Goal: Task Accomplishment & Management: Complete application form

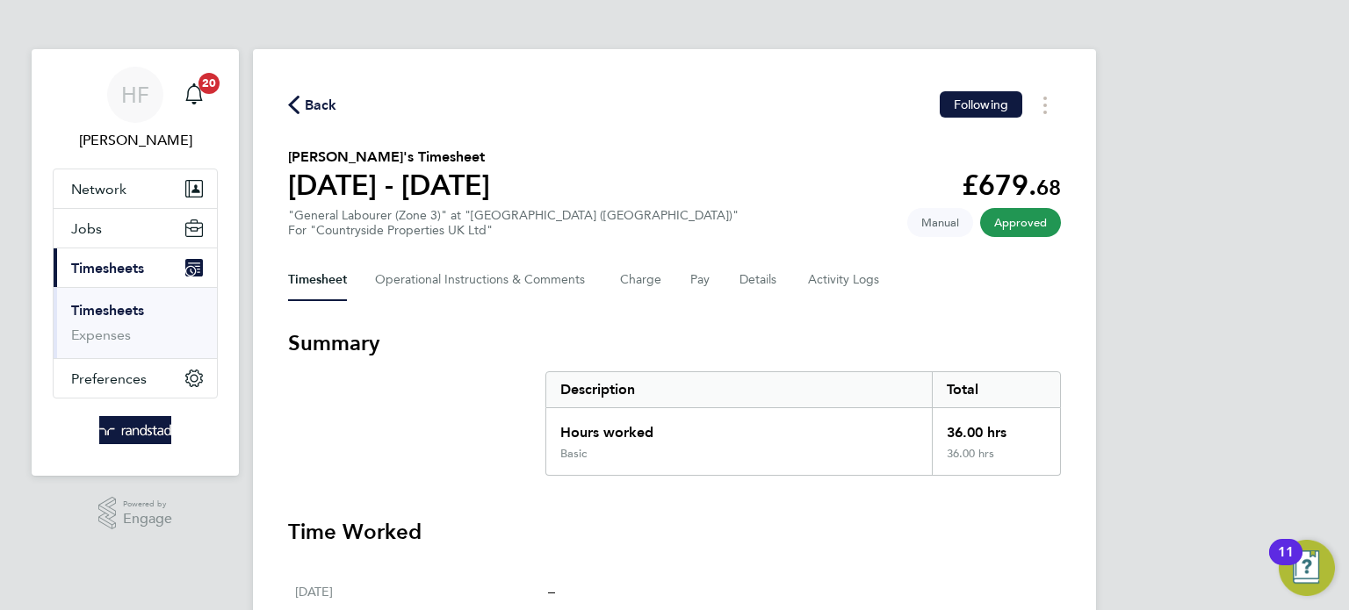
click at [140, 307] on link "Timesheets" at bounding box center [107, 310] width 73 height 17
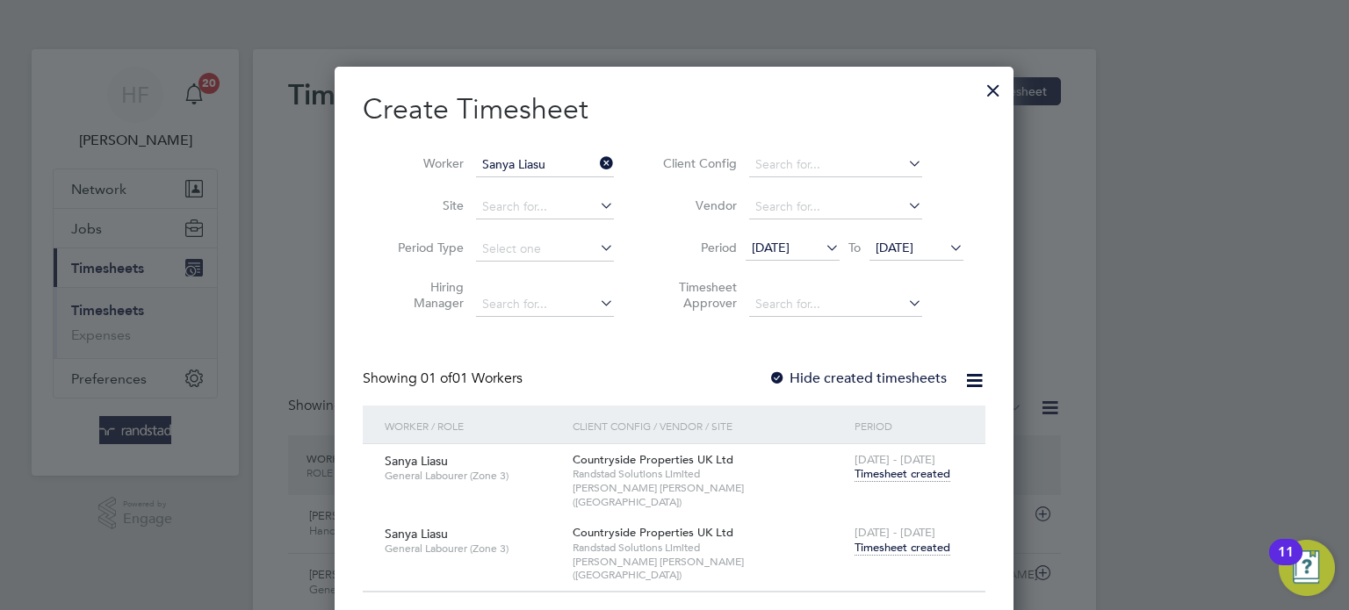
click at [994, 88] on div at bounding box center [994, 86] width 32 height 32
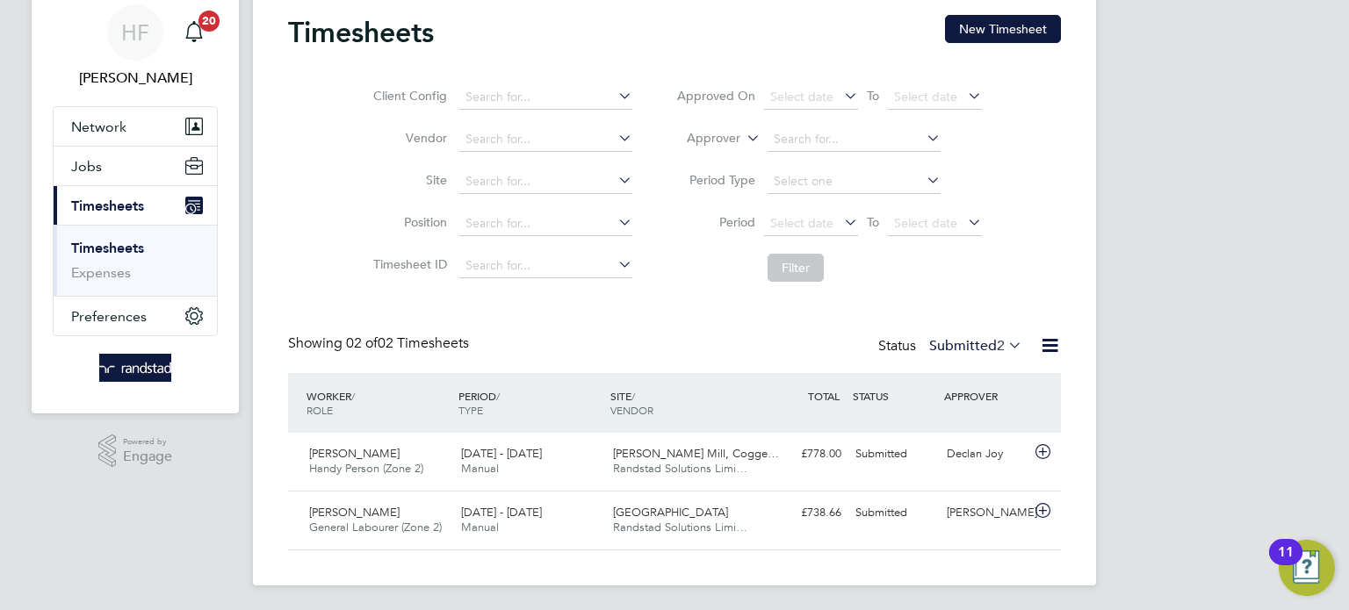
scroll to position [64, 0]
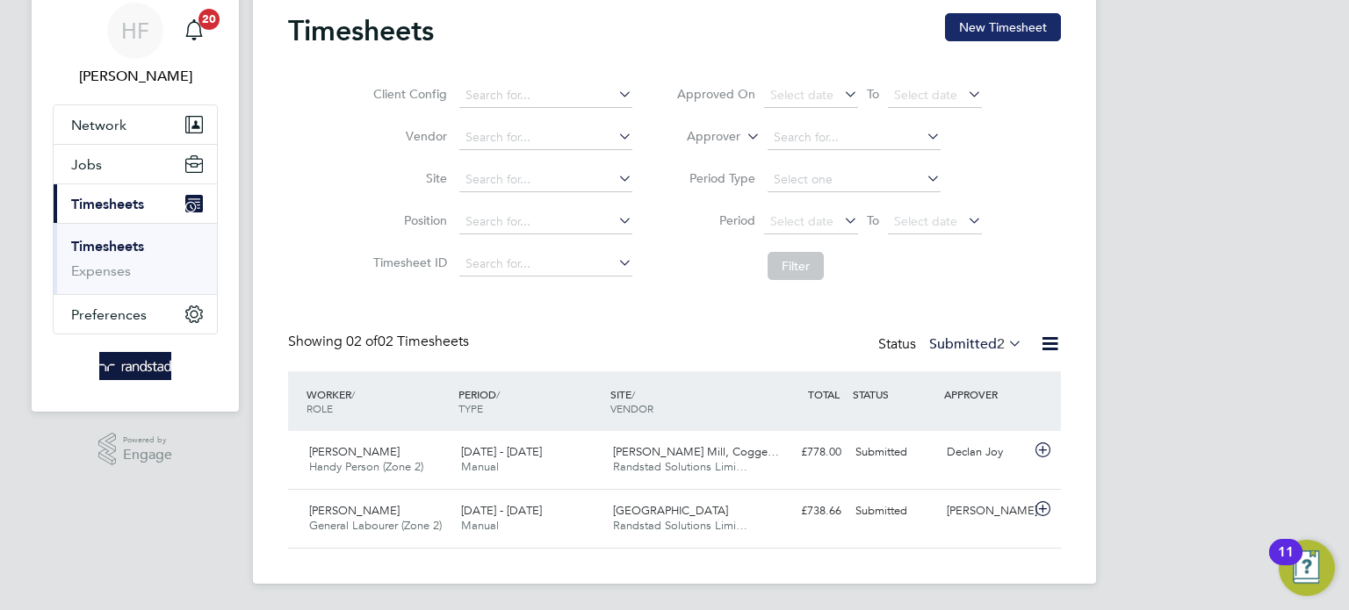
click at [994, 32] on button "New Timesheet" at bounding box center [1003, 27] width 116 height 28
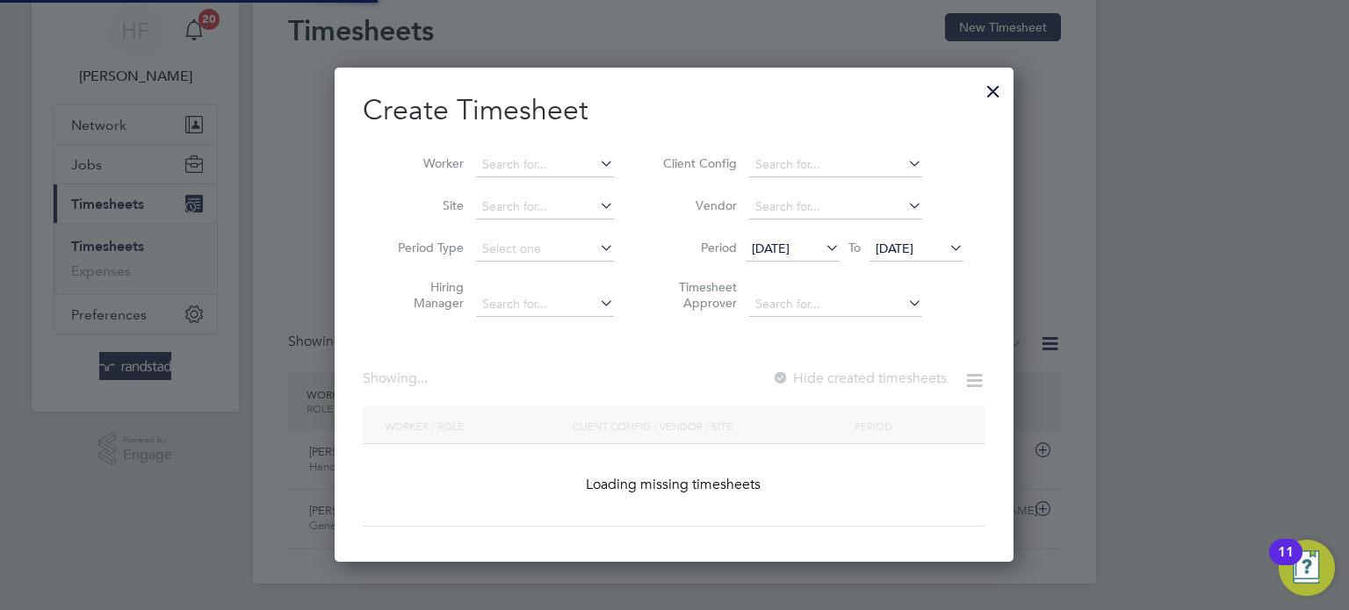
scroll to position [495, 680]
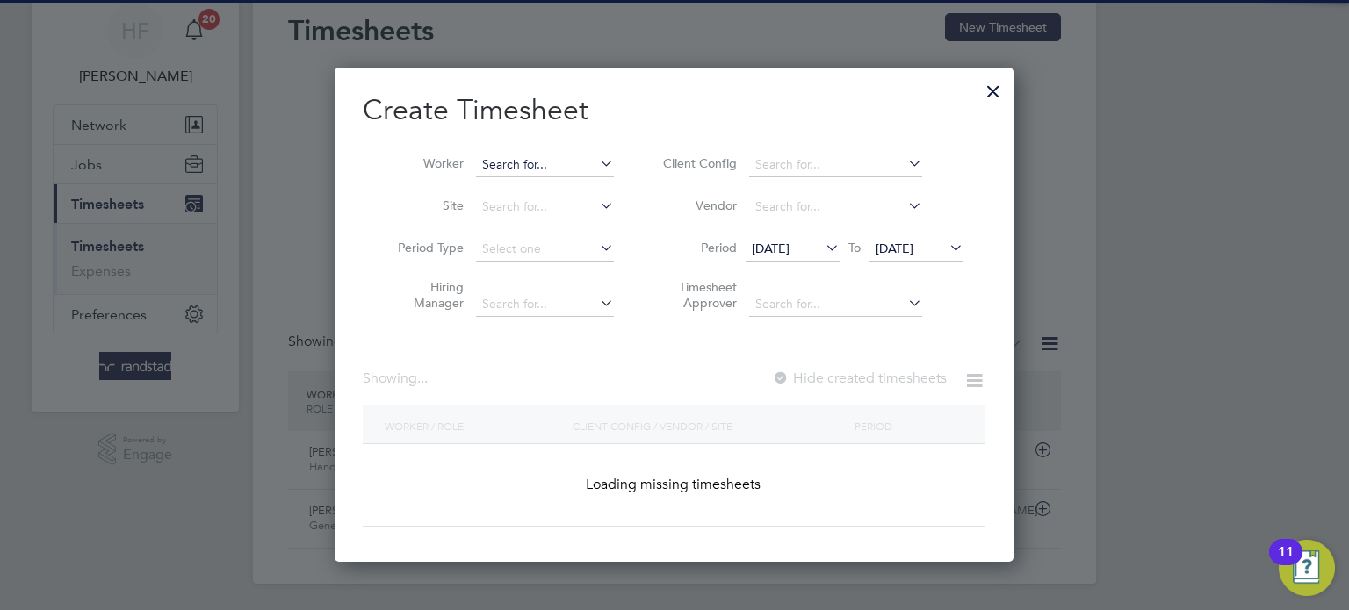
click at [541, 160] on input at bounding box center [545, 165] width 138 height 25
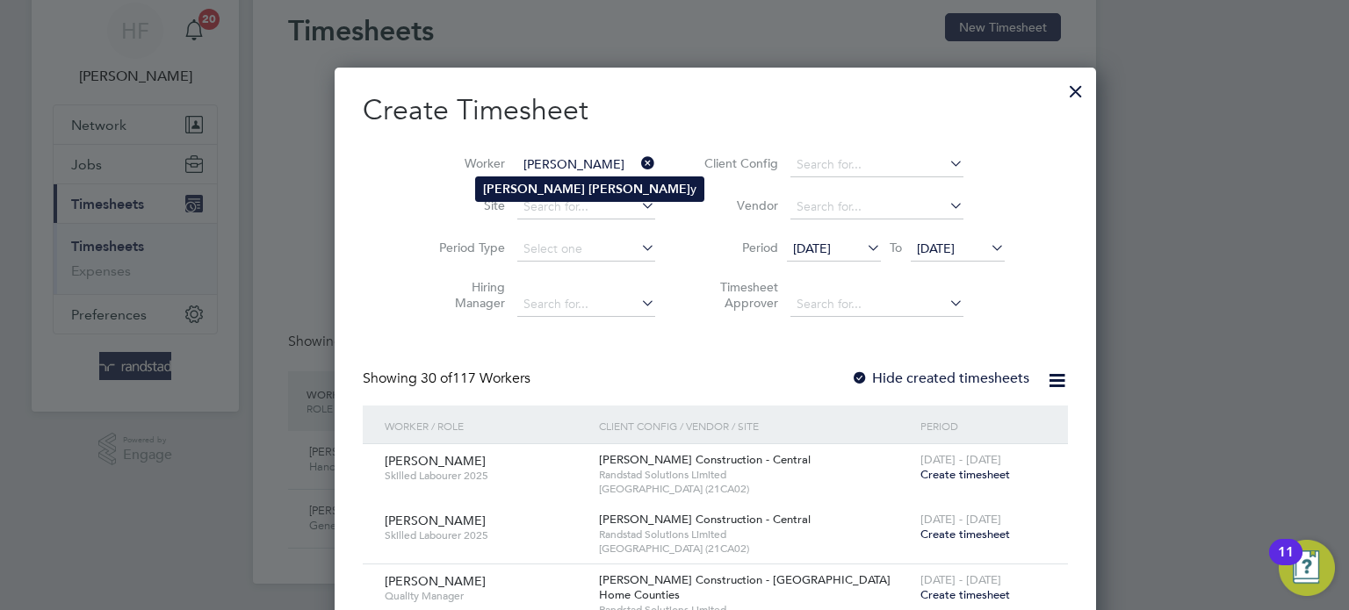
click at [508, 183] on b "[PERSON_NAME]" at bounding box center [534, 189] width 102 height 15
type input "[PERSON_NAME]"
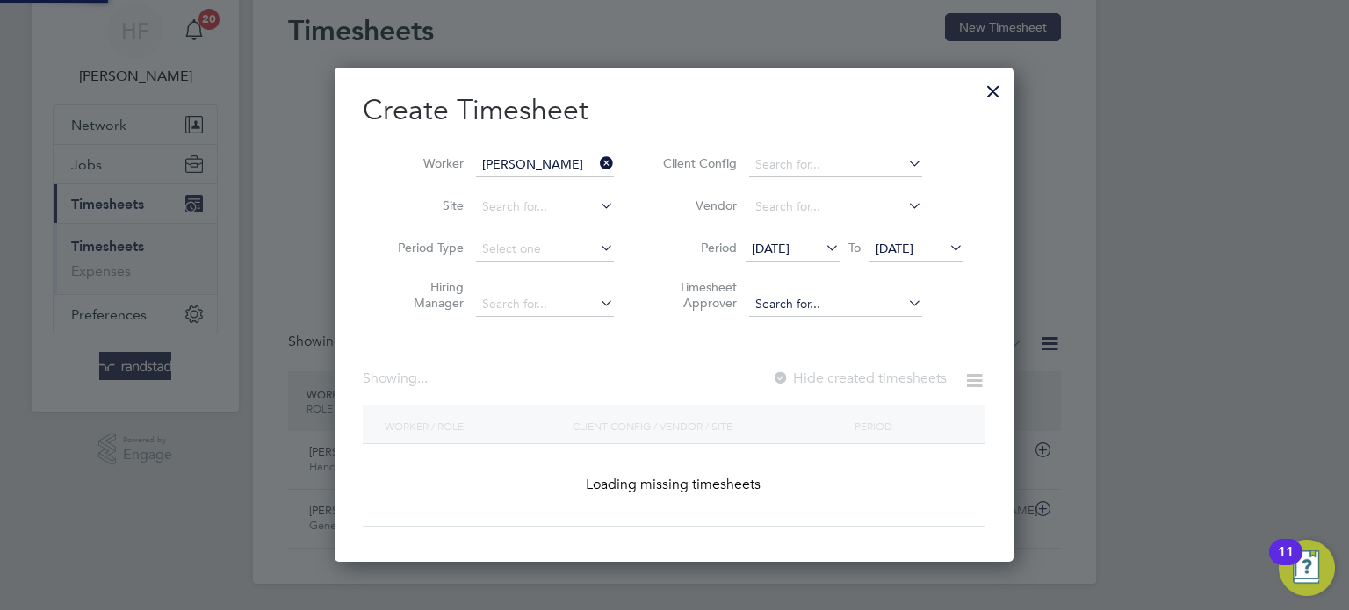
scroll to position [495, 680]
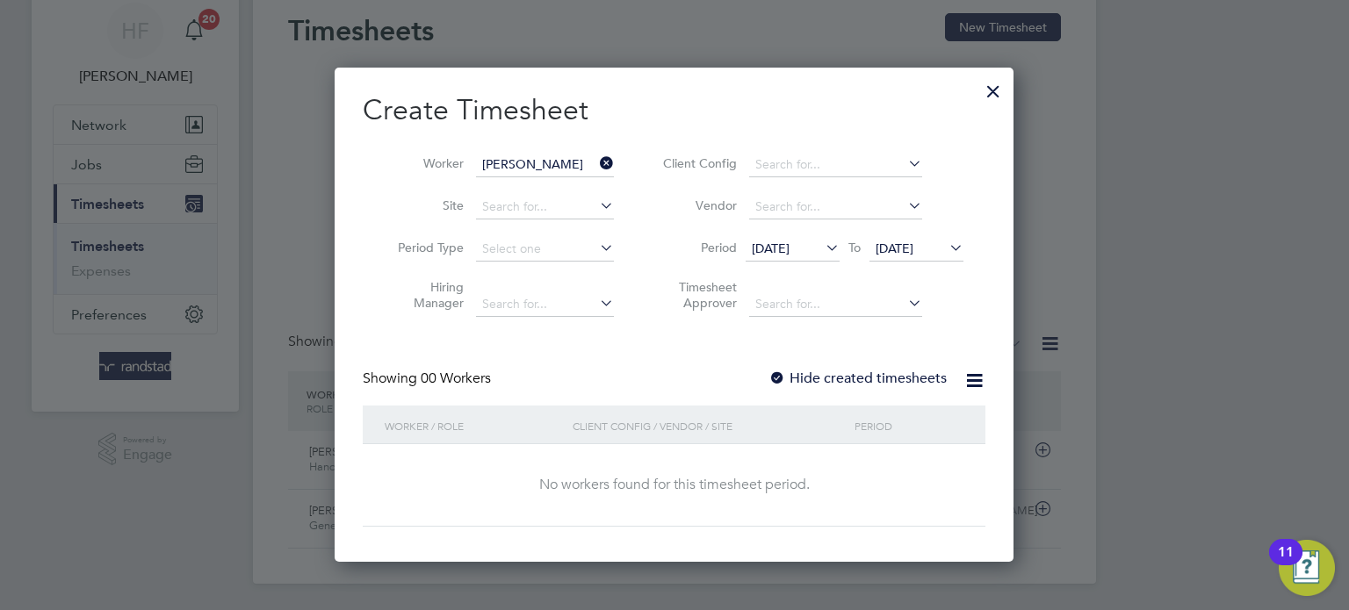
click at [910, 256] on span "[DATE]" at bounding box center [917, 250] width 94 height 24
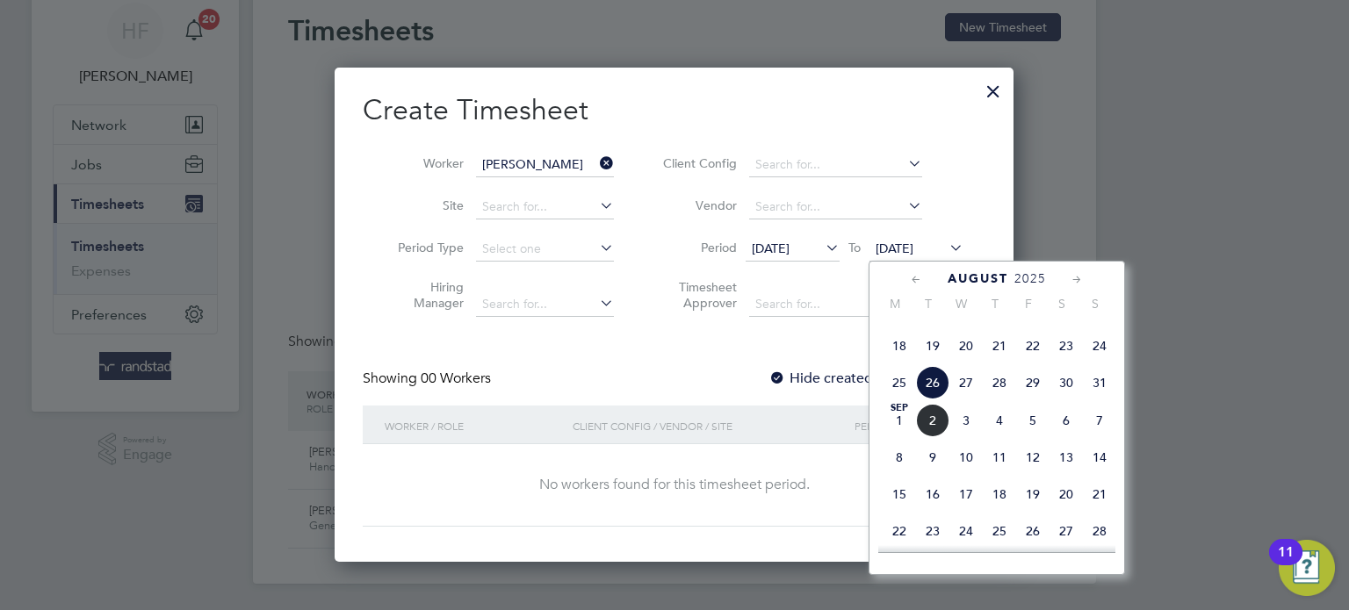
click at [1101, 400] on span "31" at bounding box center [1099, 382] width 33 height 33
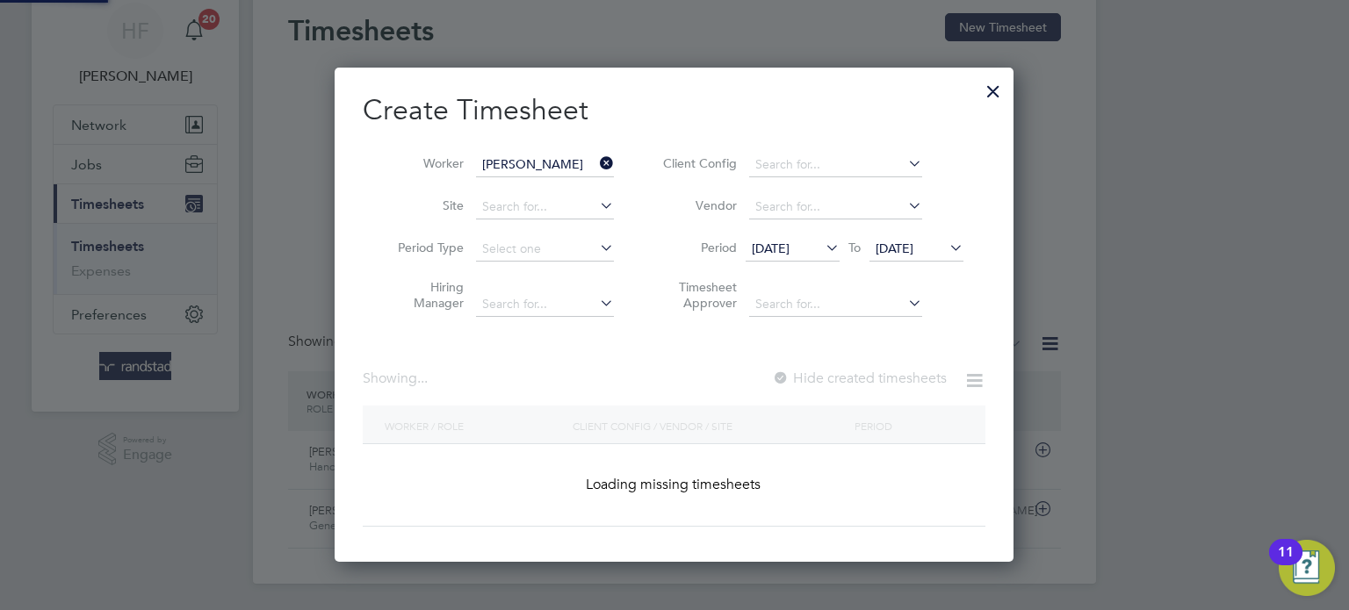
scroll to position [495, 680]
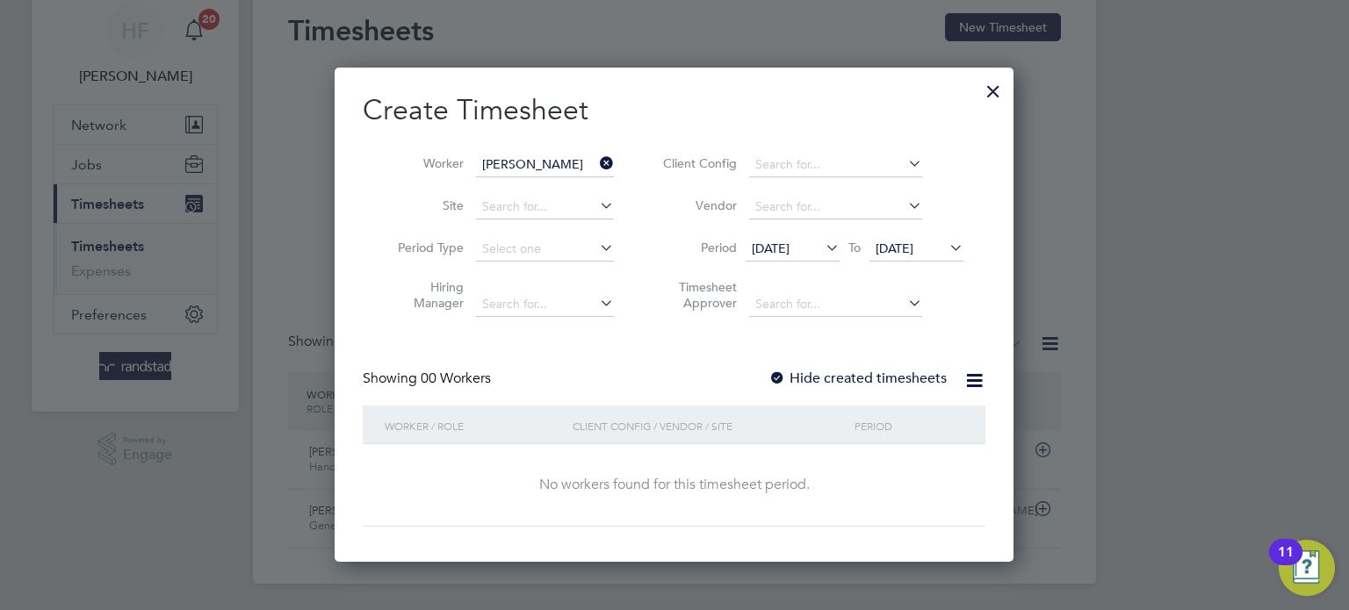
click at [865, 372] on label "Hide created timesheets" at bounding box center [858, 379] width 178 height 18
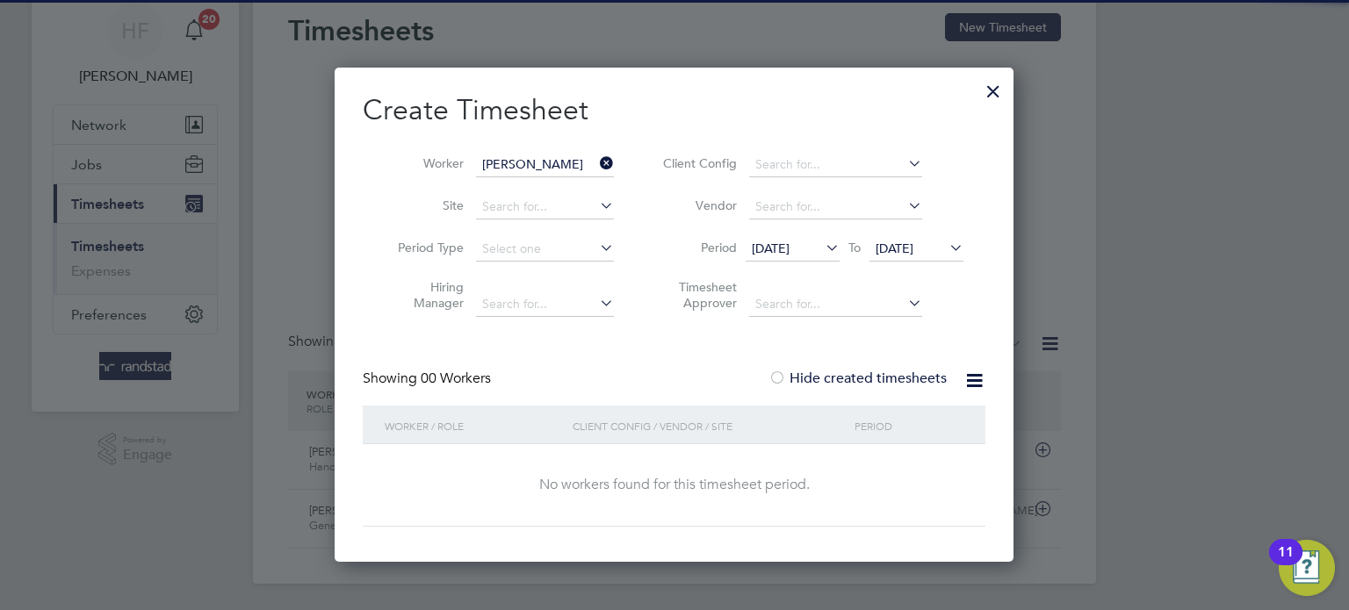
click at [892, 372] on label "Hide created timesheets" at bounding box center [858, 379] width 178 height 18
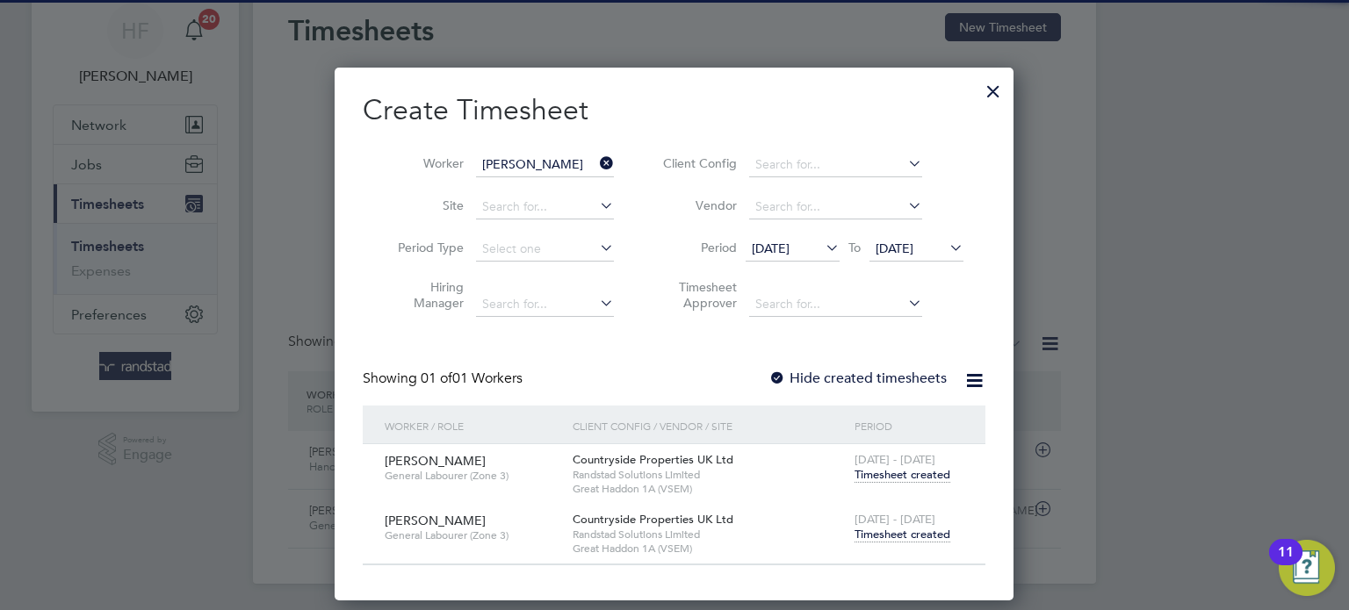
click at [892, 533] on span "Timesheet created" at bounding box center [903, 535] width 96 height 16
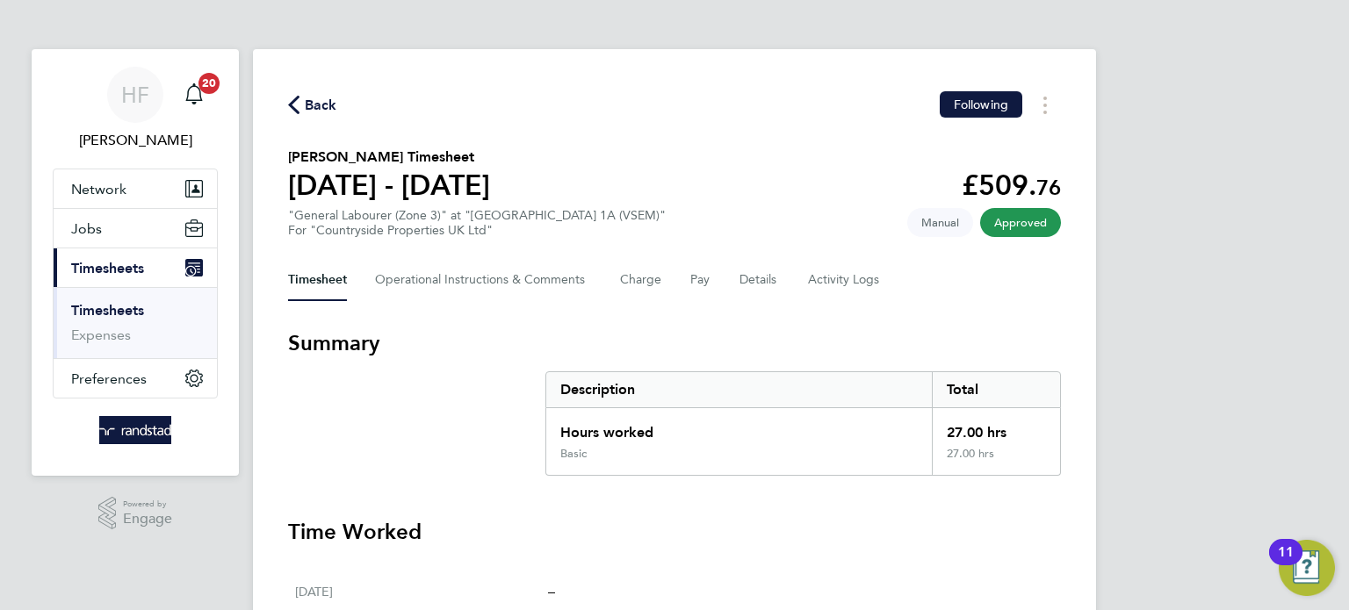
click at [108, 311] on link "Timesheets" at bounding box center [107, 310] width 73 height 17
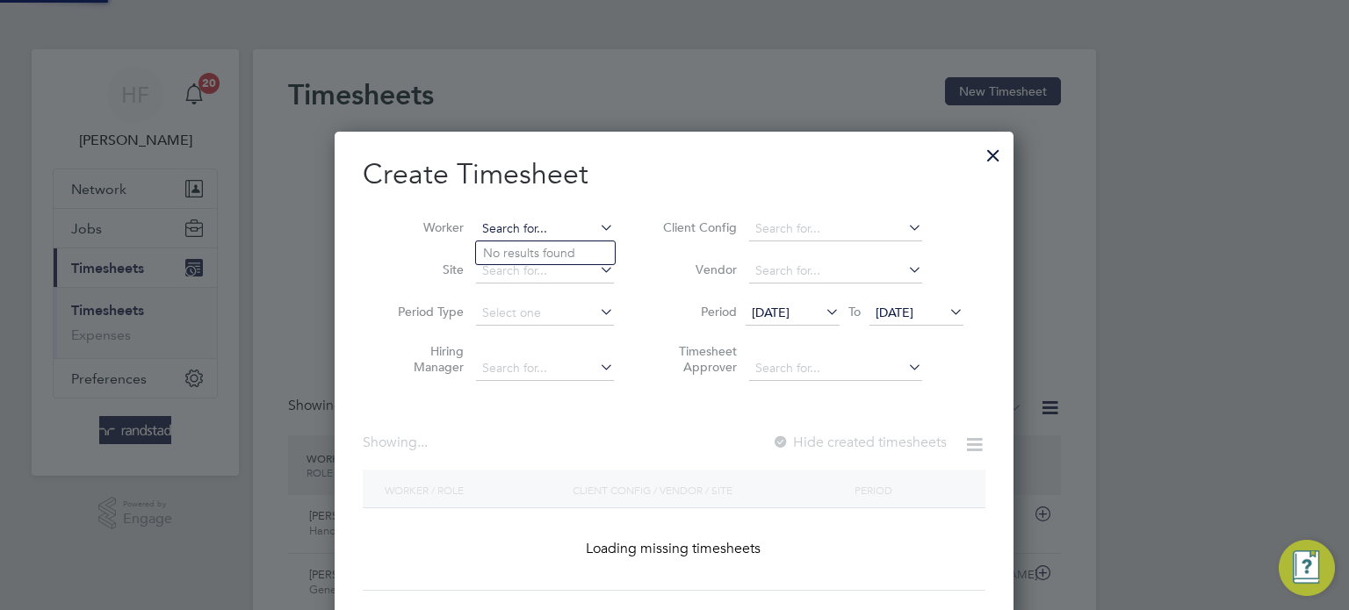
click at [519, 228] on input at bounding box center [545, 229] width 138 height 25
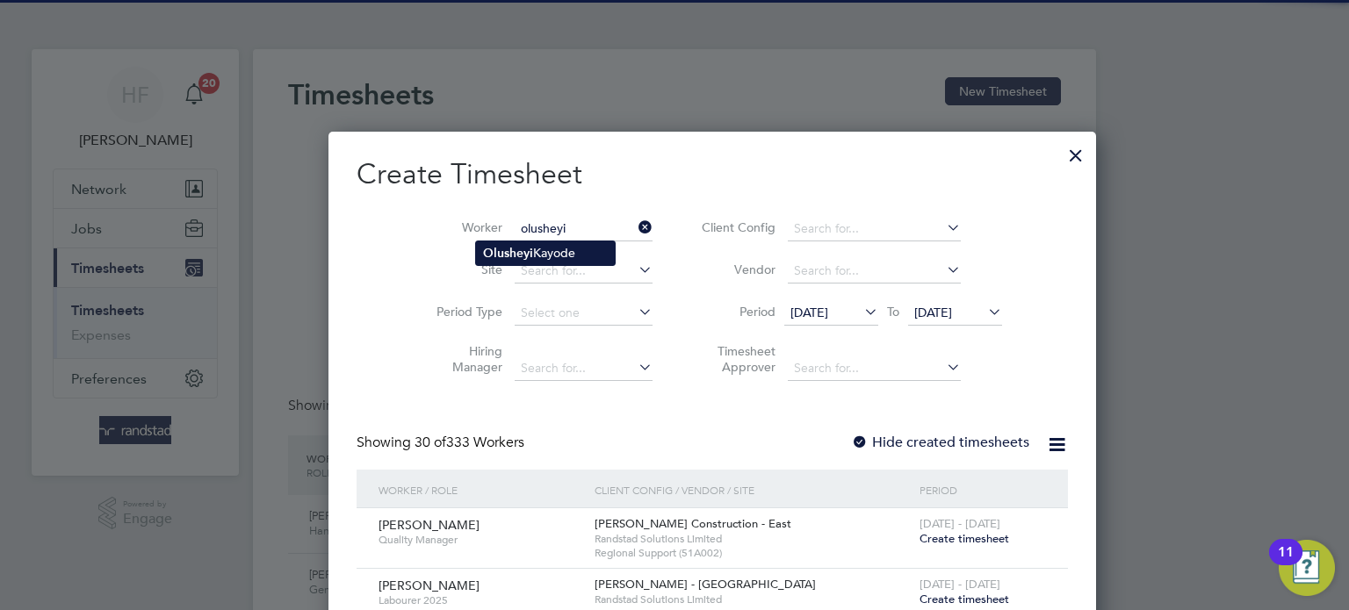
click at [556, 254] on li "[PERSON_NAME]" at bounding box center [545, 254] width 139 height 24
type input "[PERSON_NAME]"
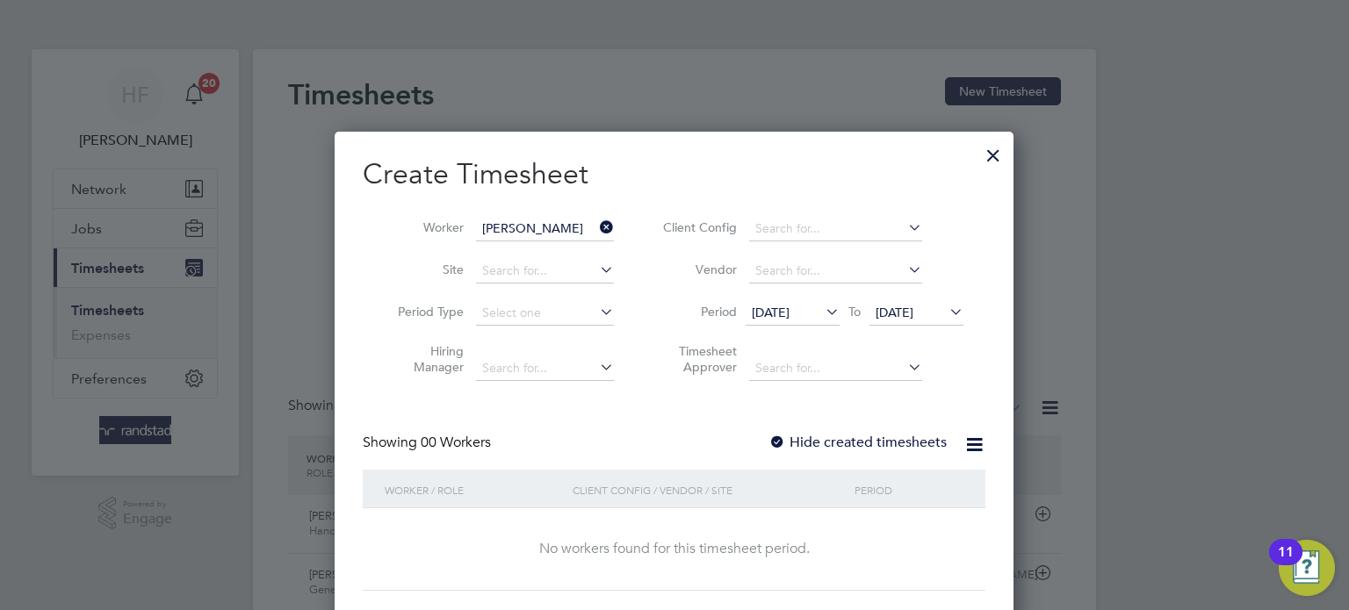
click at [923, 322] on span "[DATE]" at bounding box center [917, 314] width 94 height 24
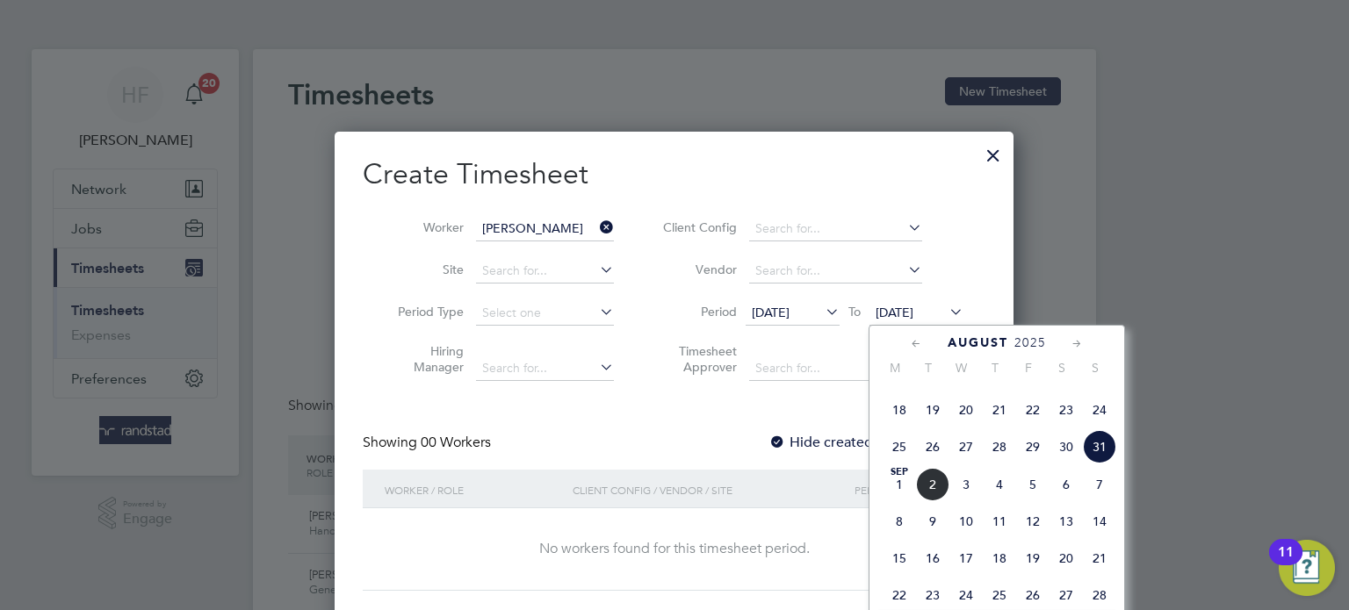
click at [1097, 464] on span "31" at bounding box center [1099, 446] width 33 height 33
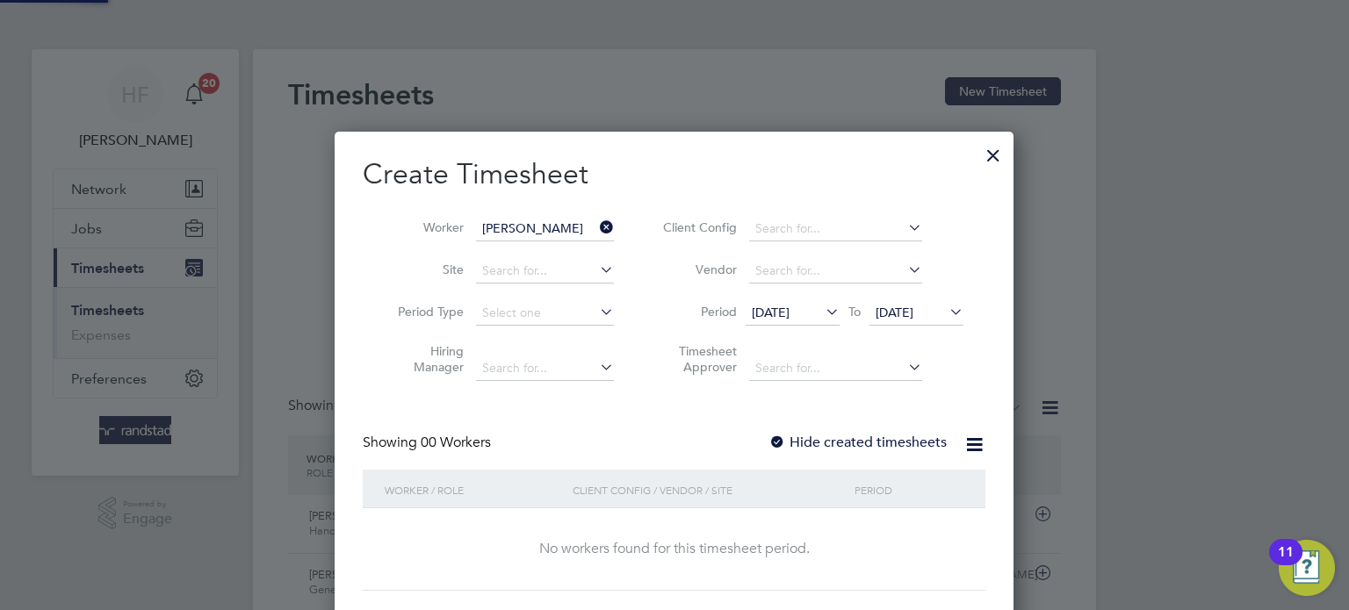
click at [861, 448] on label "Hide created timesheets" at bounding box center [858, 443] width 178 height 18
click at [881, 449] on label "Hide created timesheets" at bounding box center [858, 443] width 178 height 18
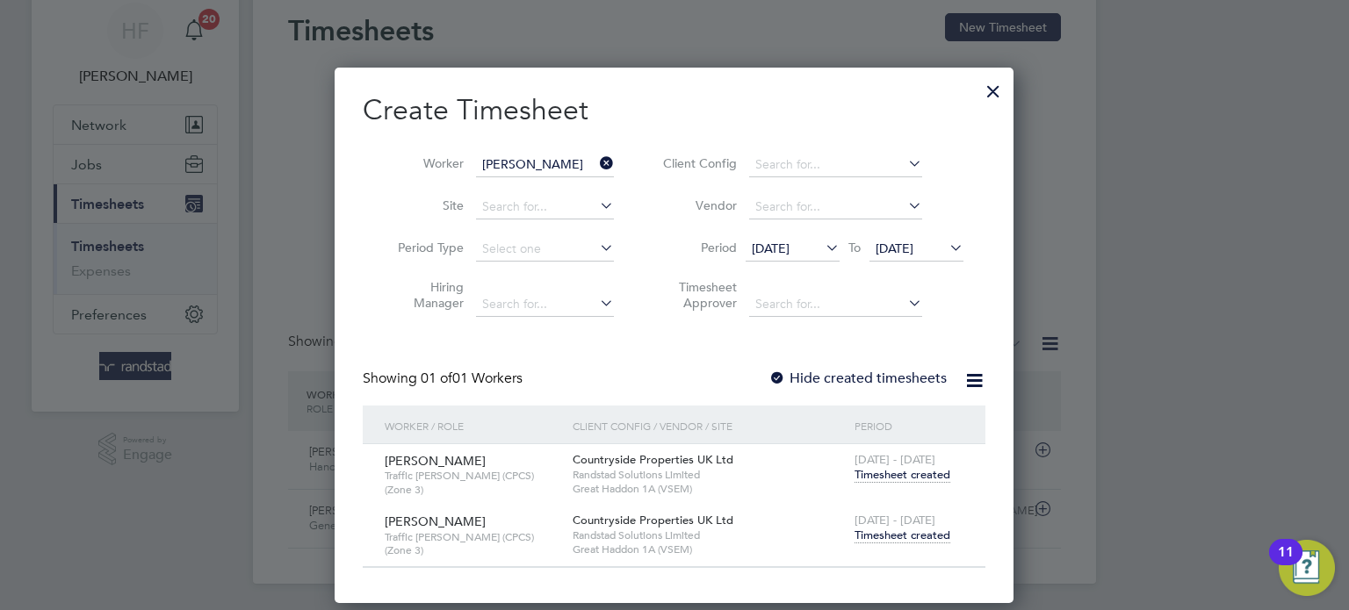
click at [906, 528] on span "Timesheet created" at bounding box center [903, 536] width 96 height 16
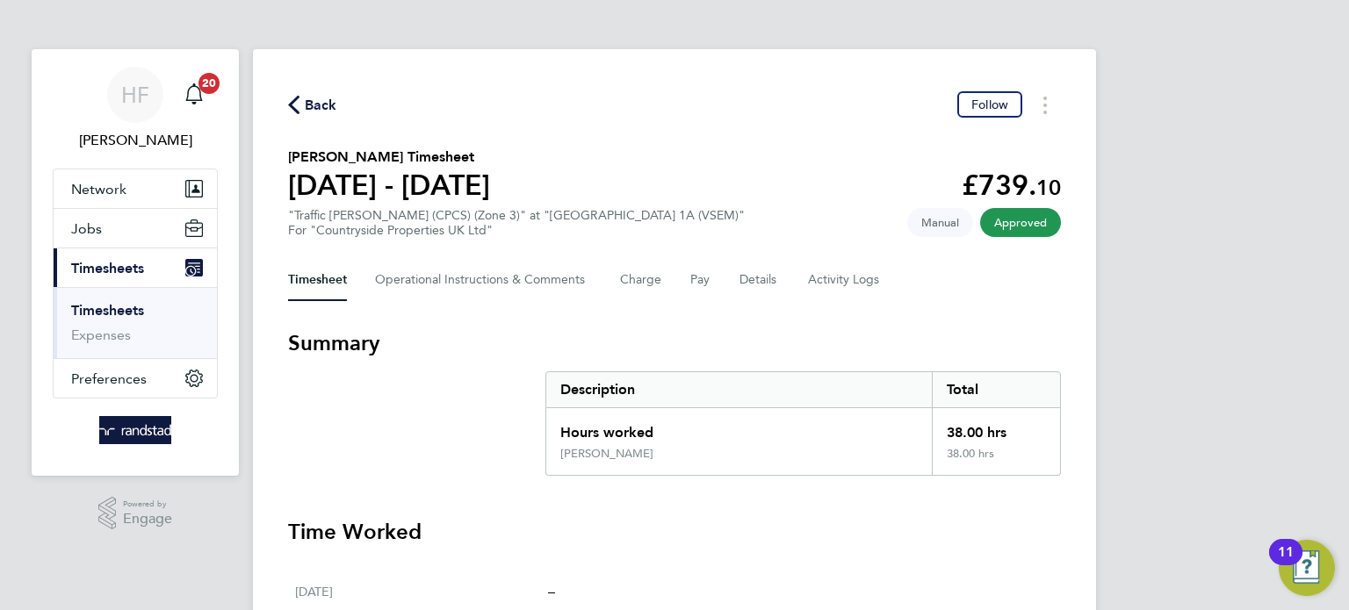
click at [124, 302] on link "Timesheets" at bounding box center [107, 310] width 73 height 17
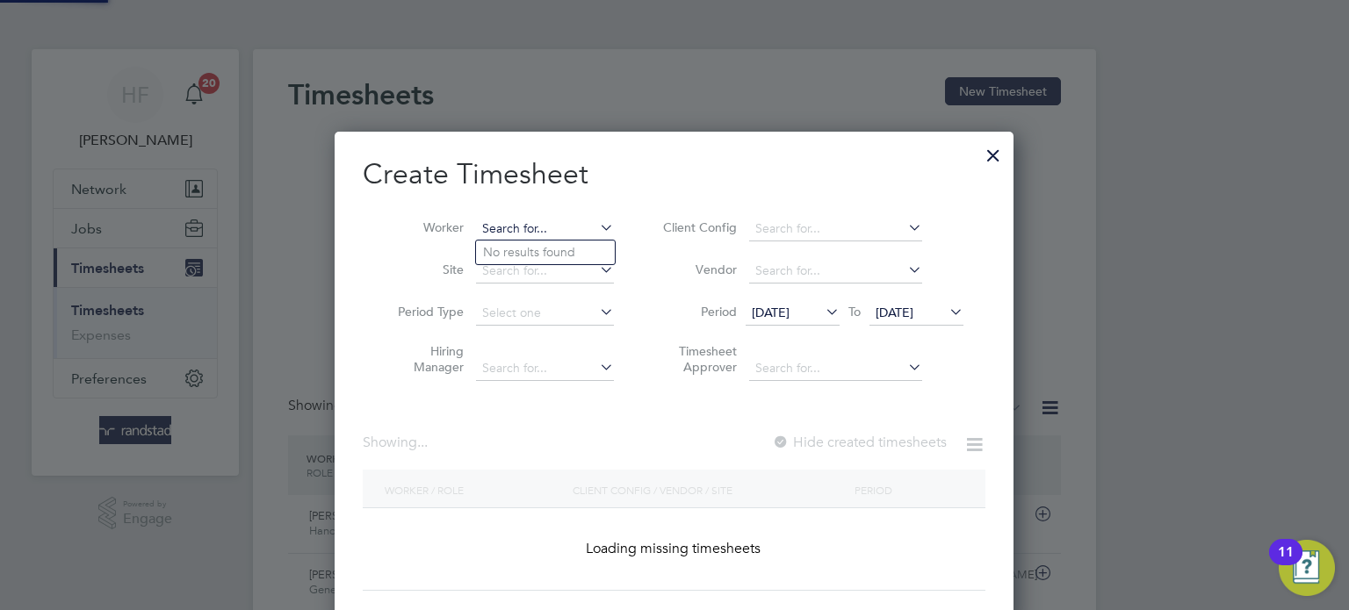
click at [525, 222] on input at bounding box center [545, 229] width 138 height 25
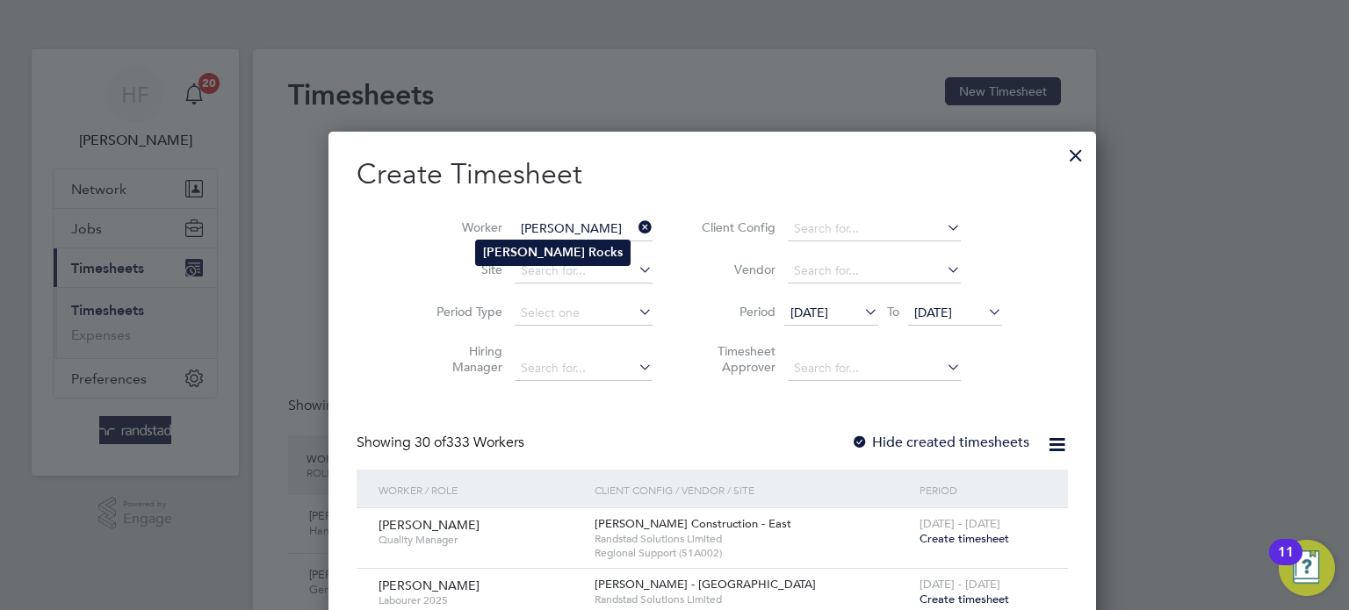
click at [588, 246] on b "Rocks" at bounding box center [605, 252] width 34 height 15
type input "[PERSON_NAME]"
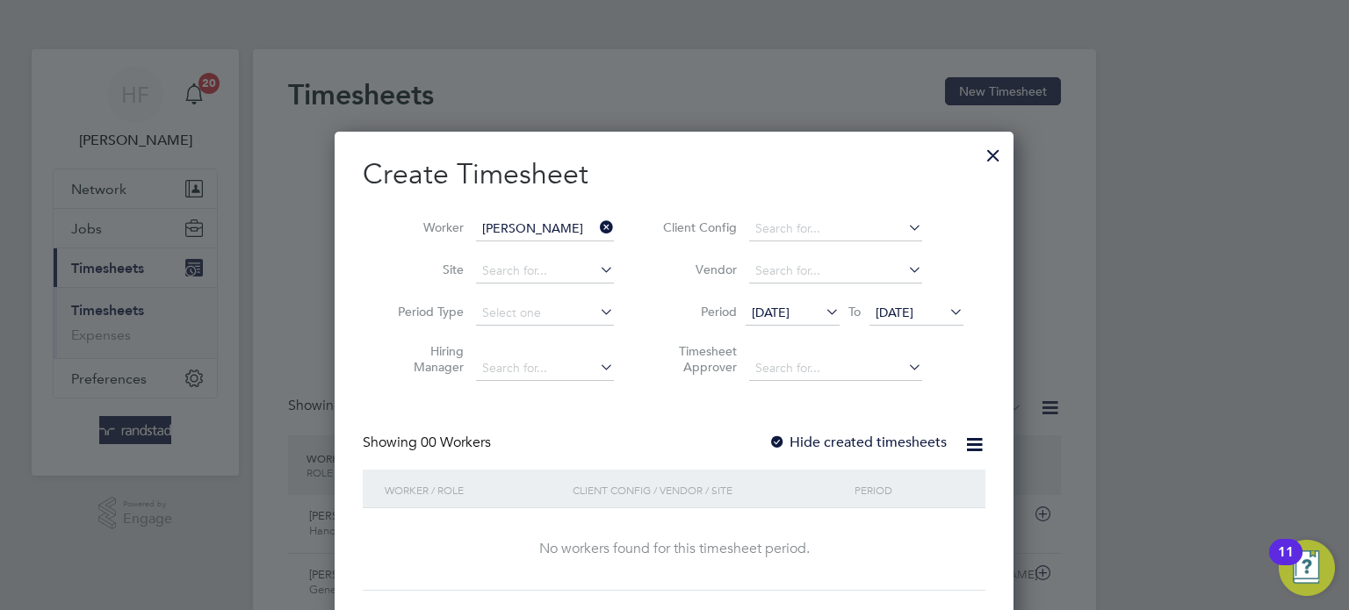
click at [893, 435] on label "Hide created timesheets" at bounding box center [858, 443] width 178 height 18
click at [900, 434] on label "Hide created timesheets" at bounding box center [858, 443] width 178 height 18
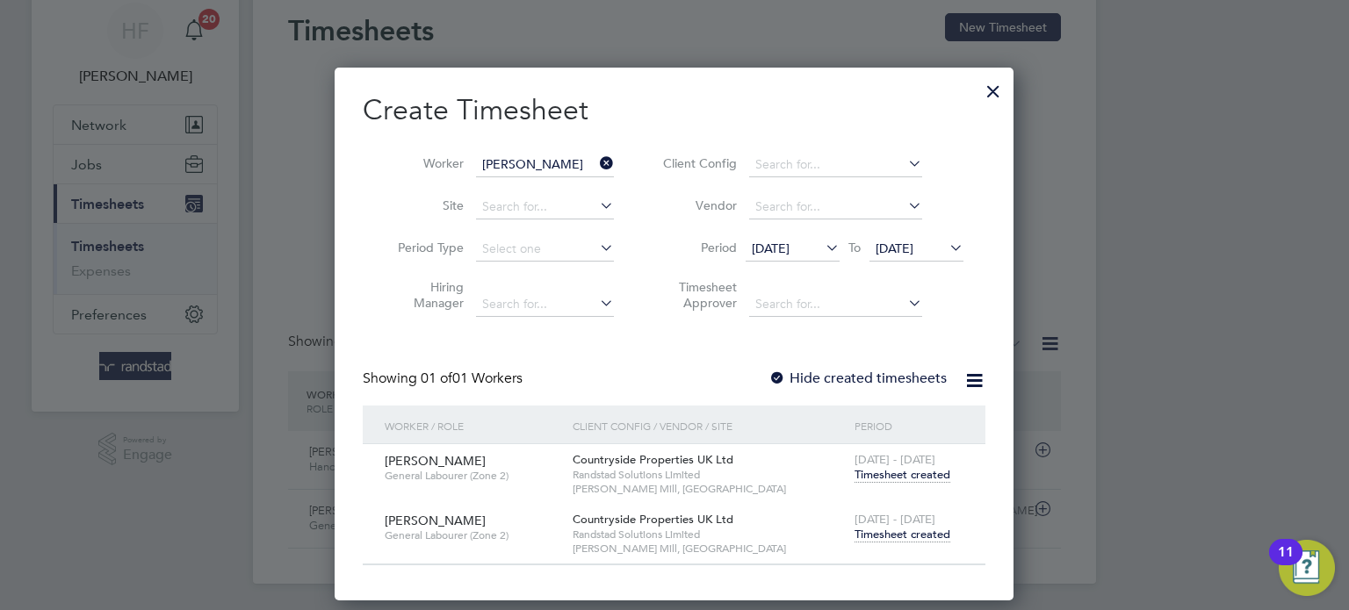
click at [889, 533] on span "Timesheet created" at bounding box center [903, 535] width 96 height 16
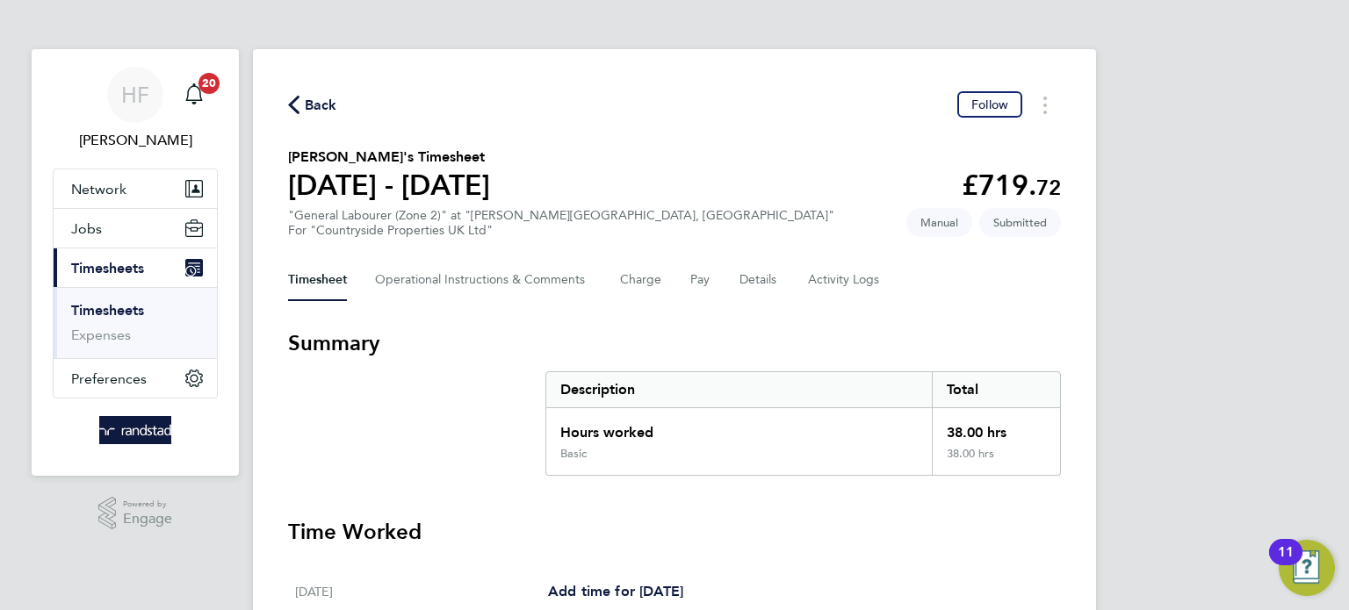
click at [131, 307] on link "Timesheets" at bounding box center [107, 310] width 73 height 17
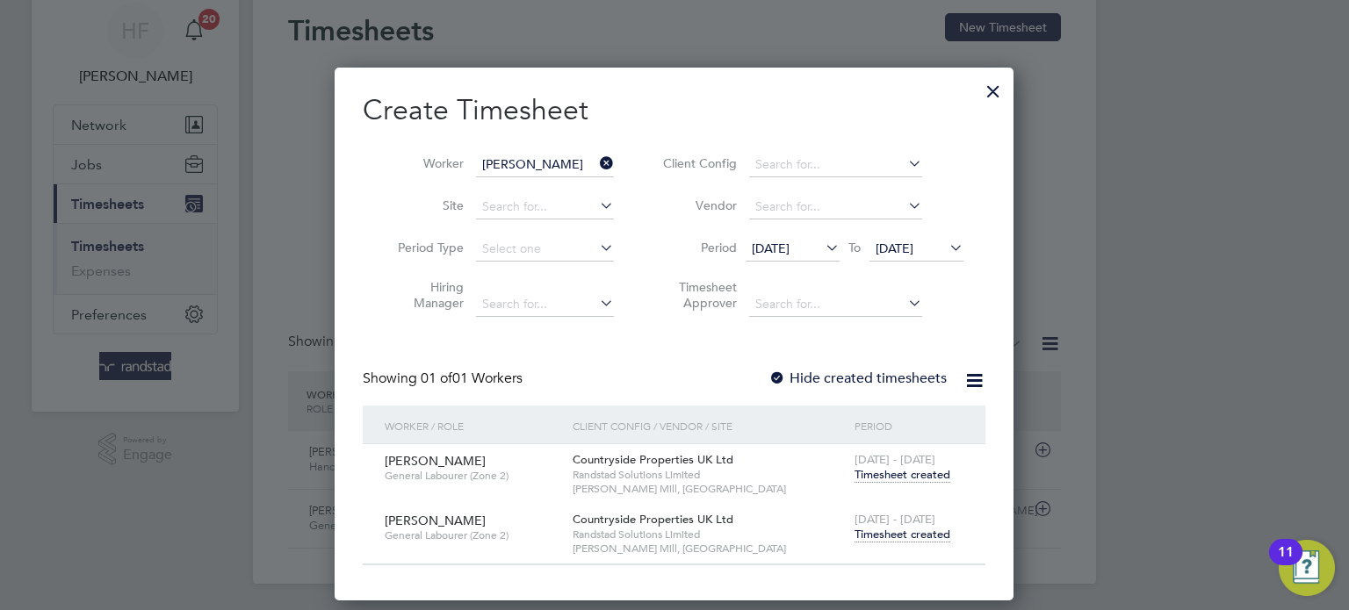
drag, startPoint x: 905, startPoint y: 476, endPoint x: 839, endPoint y: 460, distance: 67.7
click at [906, 475] on span "Timesheet created" at bounding box center [903, 475] width 96 height 16
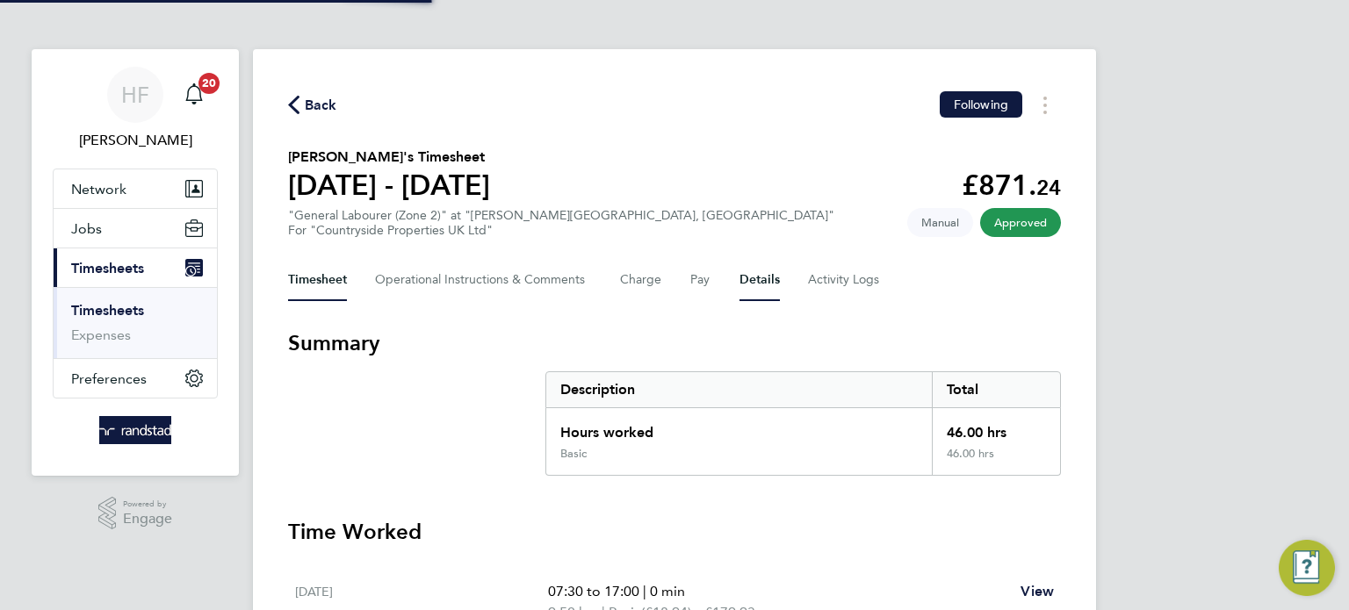
click at [771, 281] on button "Details" at bounding box center [760, 280] width 40 height 42
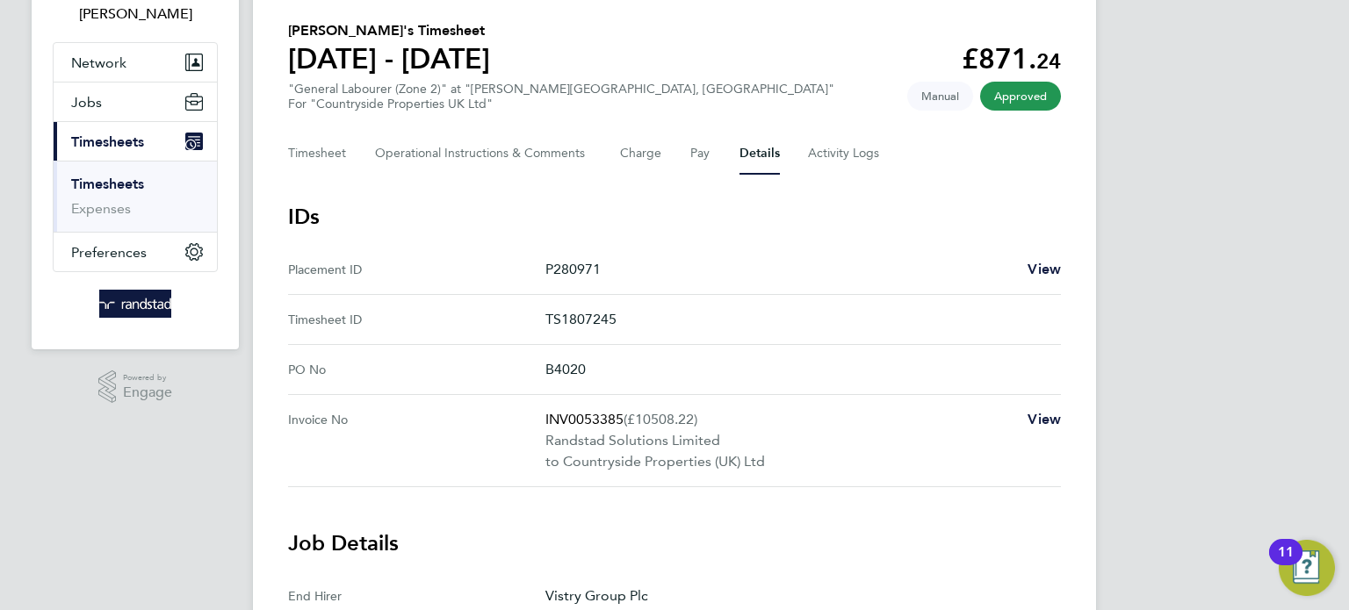
click at [119, 185] on link "Timesheets" at bounding box center [107, 184] width 73 height 17
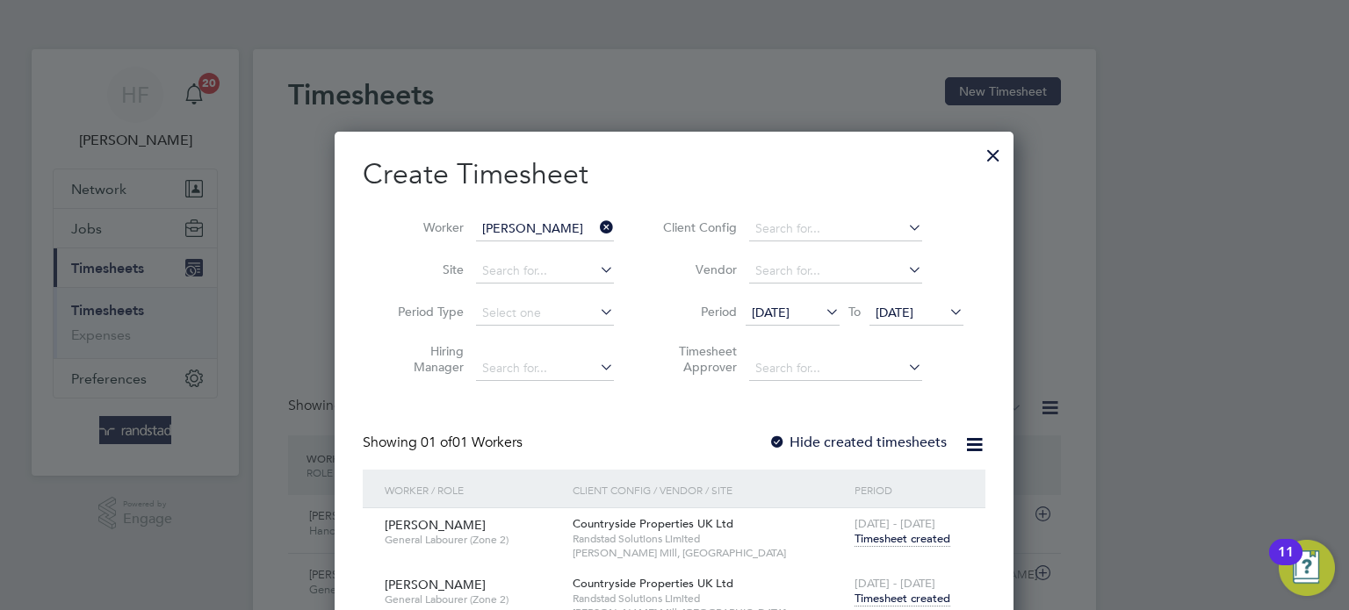
click at [999, 155] on div at bounding box center [994, 151] width 32 height 32
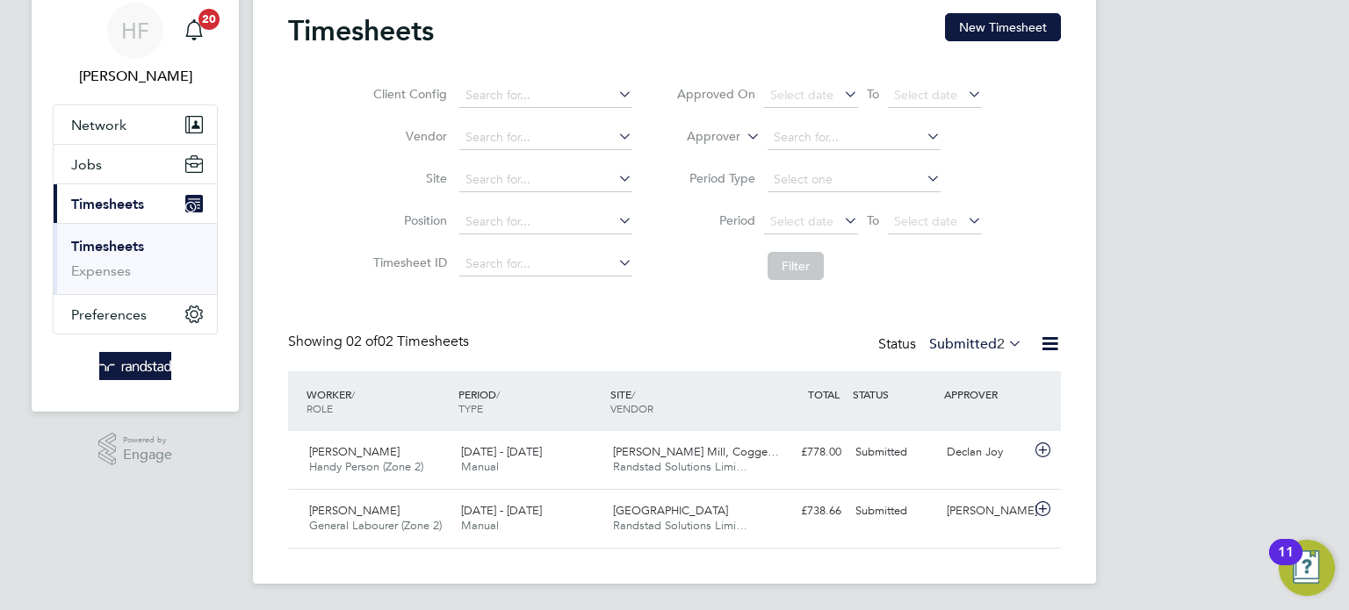
click at [92, 235] on ul "Timesheets Expenses" at bounding box center [135, 258] width 163 height 71
click at [93, 246] on link "Timesheets" at bounding box center [107, 246] width 73 height 17
click at [131, 242] on link "Timesheets" at bounding box center [107, 246] width 73 height 17
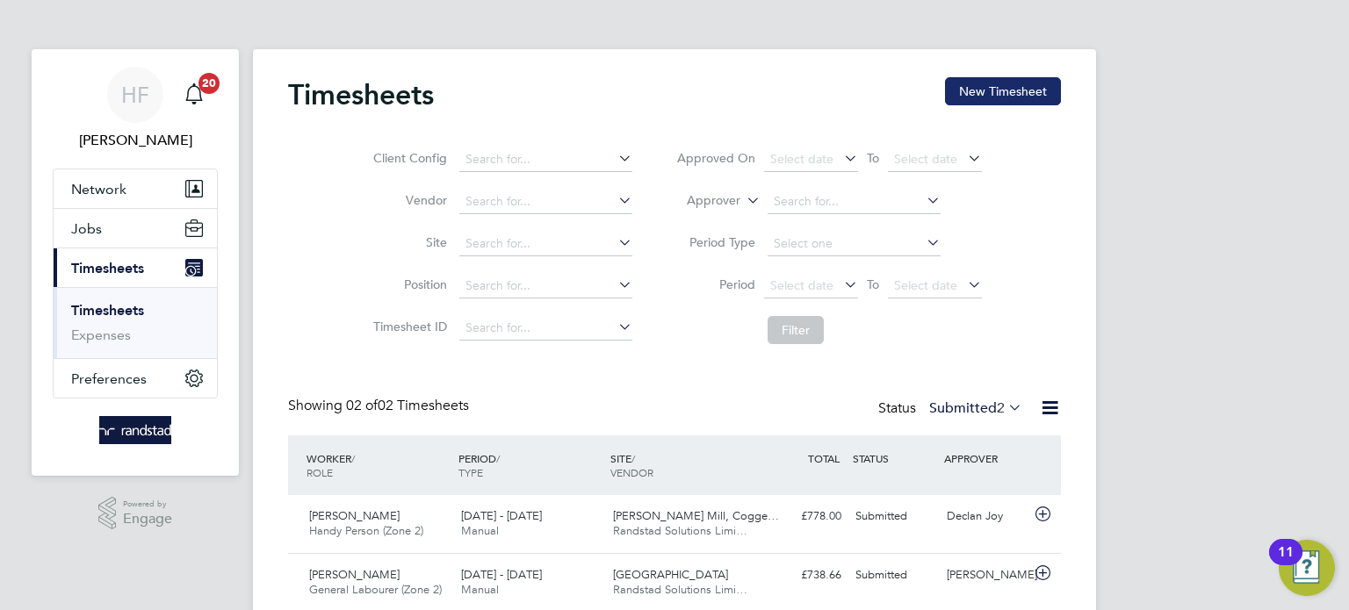
click at [972, 102] on button "New Timesheet" at bounding box center [1003, 91] width 116 height 28
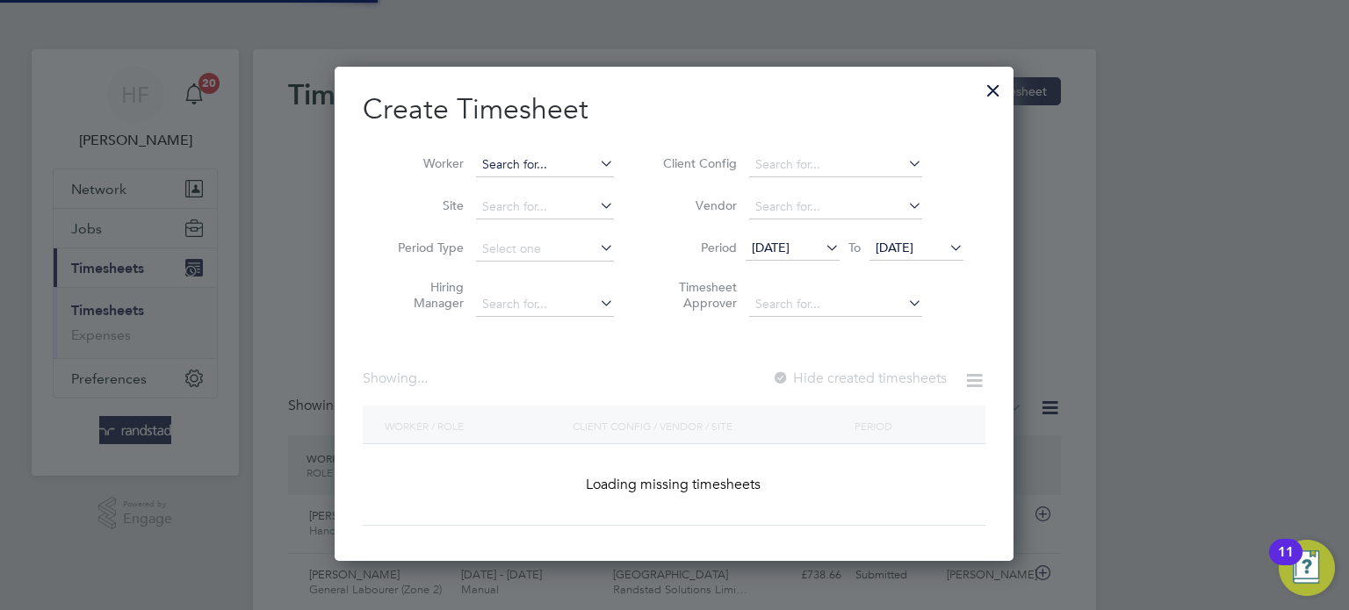
click at [515, 170] on input at bounding box center [545, 165] width 138 height 25
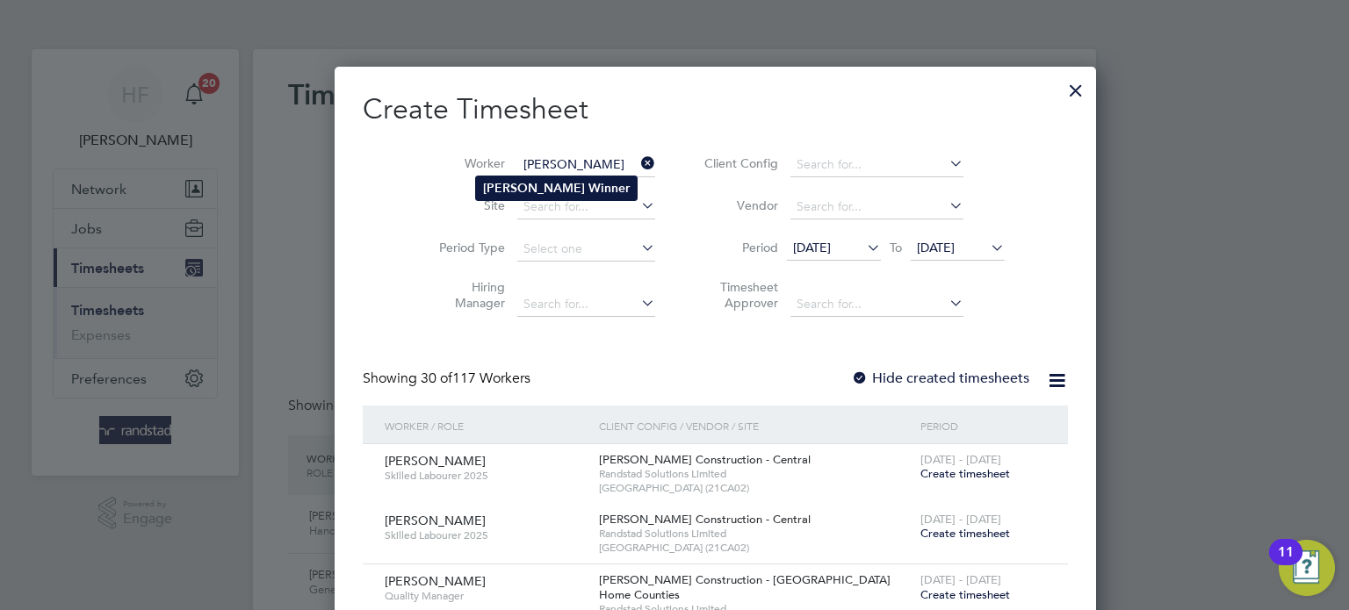
click at [571, 192] on li "[PERSON_NAME]" at bounding box center [556, 189] width 161 height 24
type input "[PERSON_NAME]"
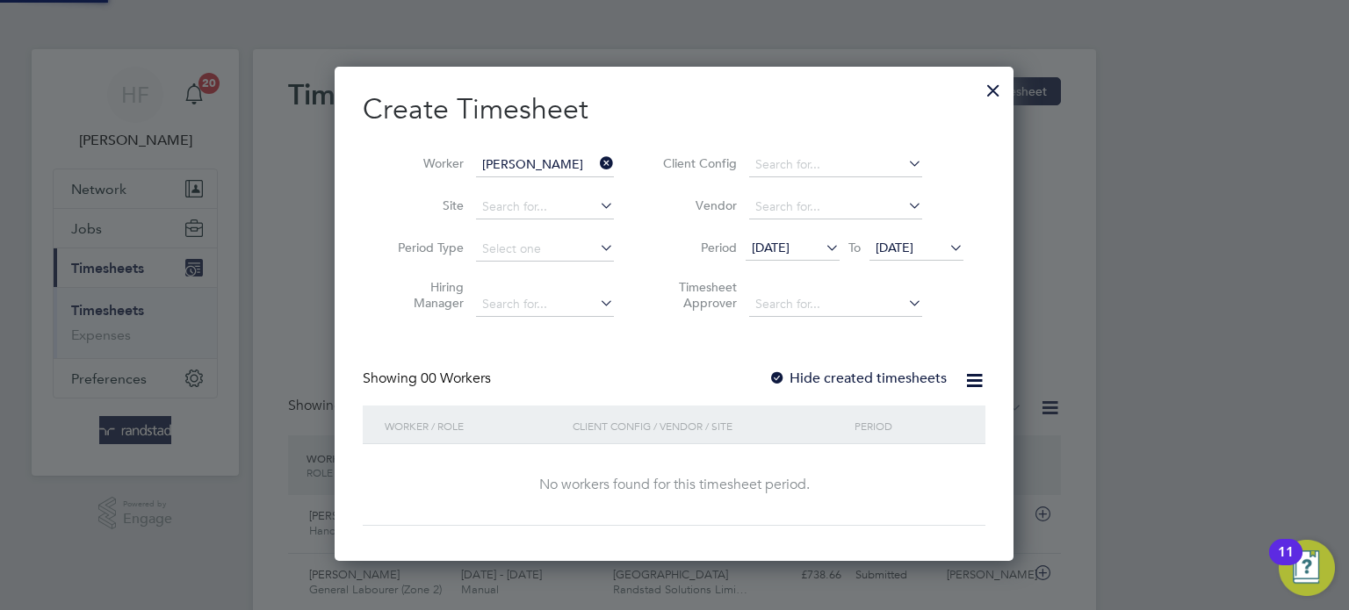
scroll to position [495, 680]
click at [848, 370] on label "Hide created timesheets" at bounding box center [858, 379] width 178 height 18
click at [851, 377] on label "Hide created timesheets" at bounding box center [858, 379] width 178 height 18
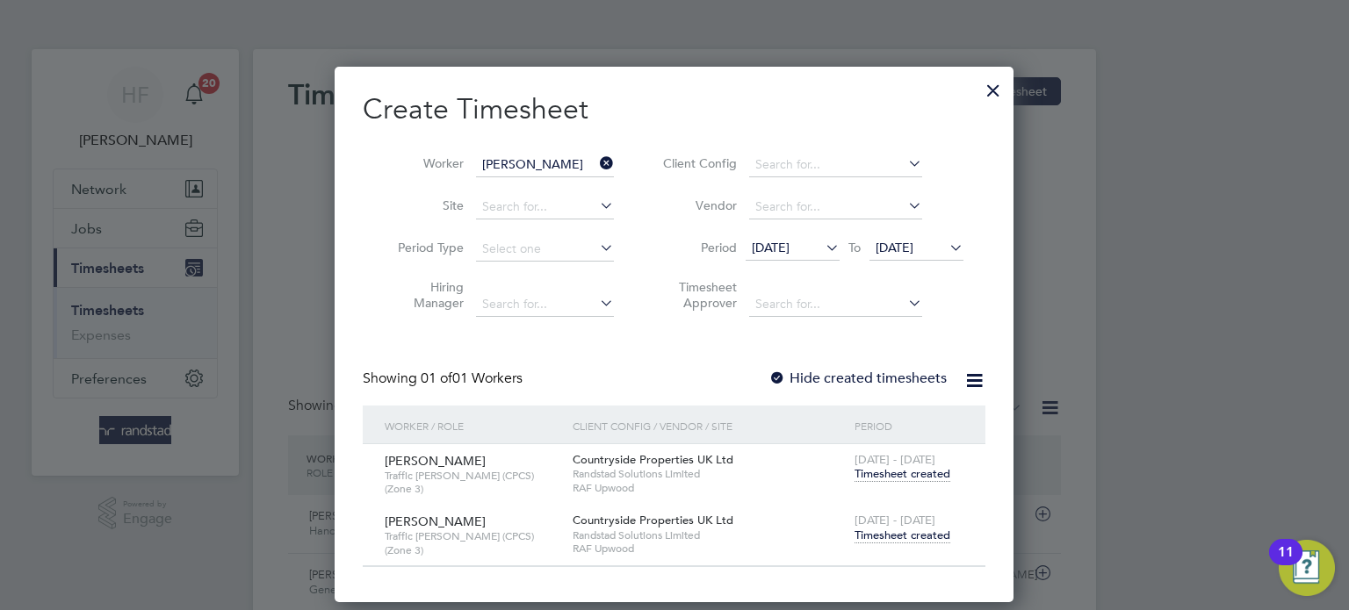
click at [893, 532] on span "Timesheet created" at bounding box center [903, 536] width 96 height 16
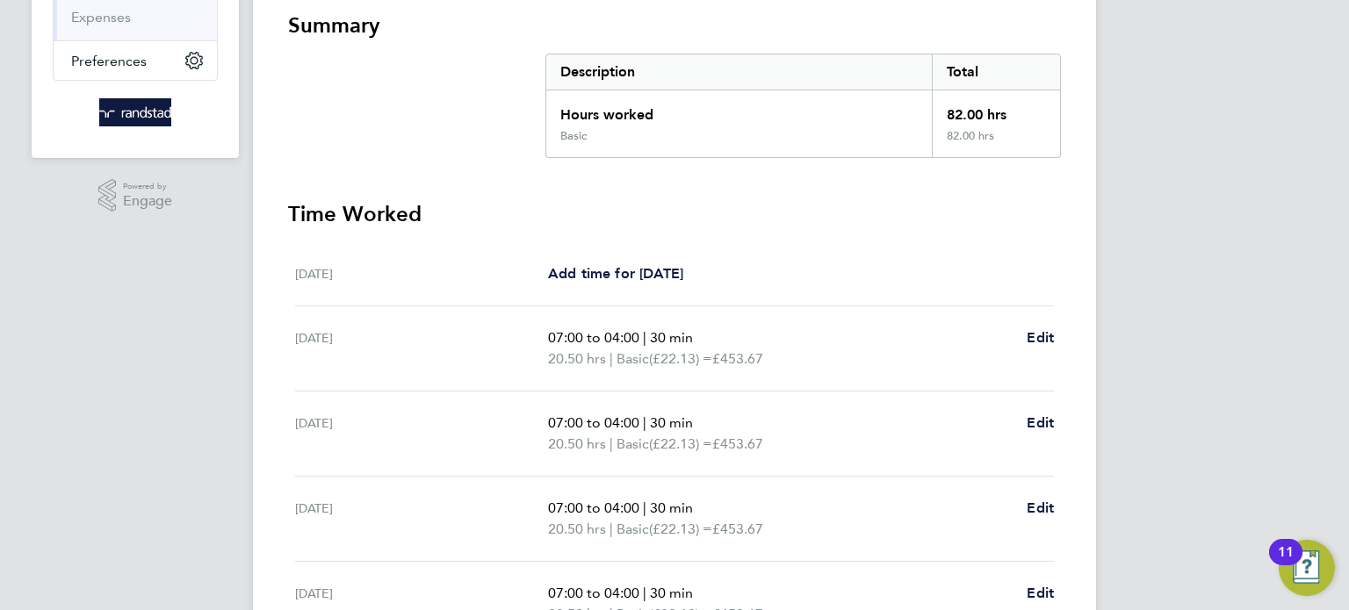
scroll to position [330, 0]
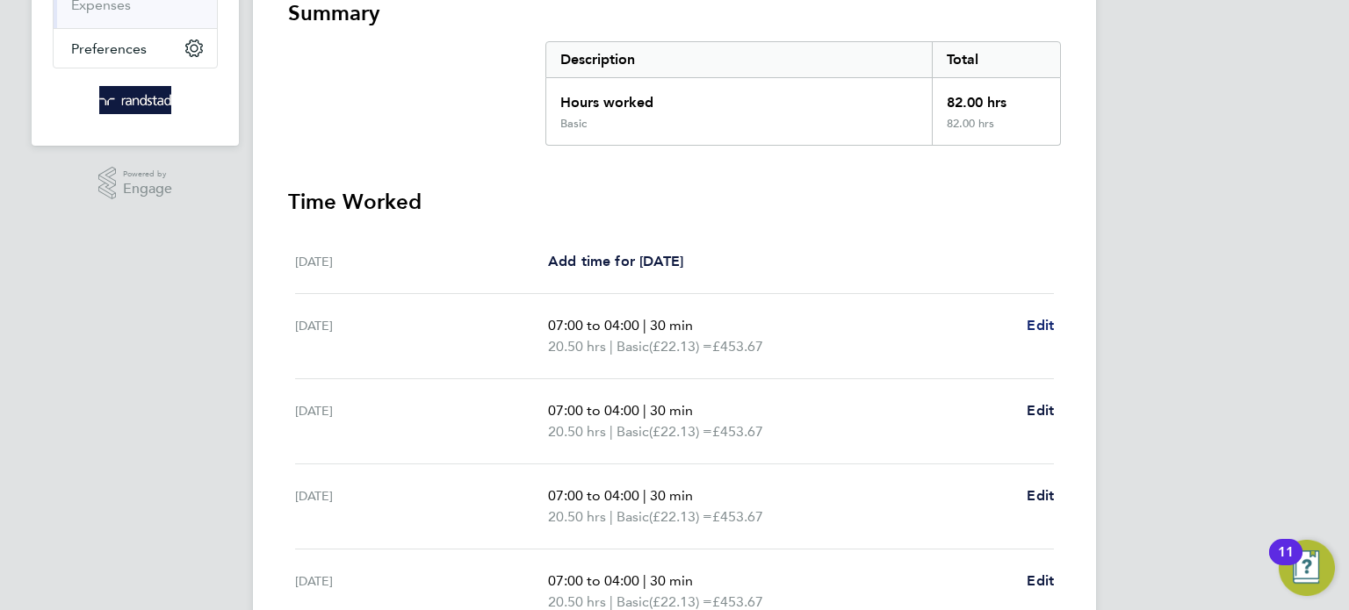
click at [1040, 318] on span "Edit" at bounding box center [1040, 325] width 27 height 17
select select "30"
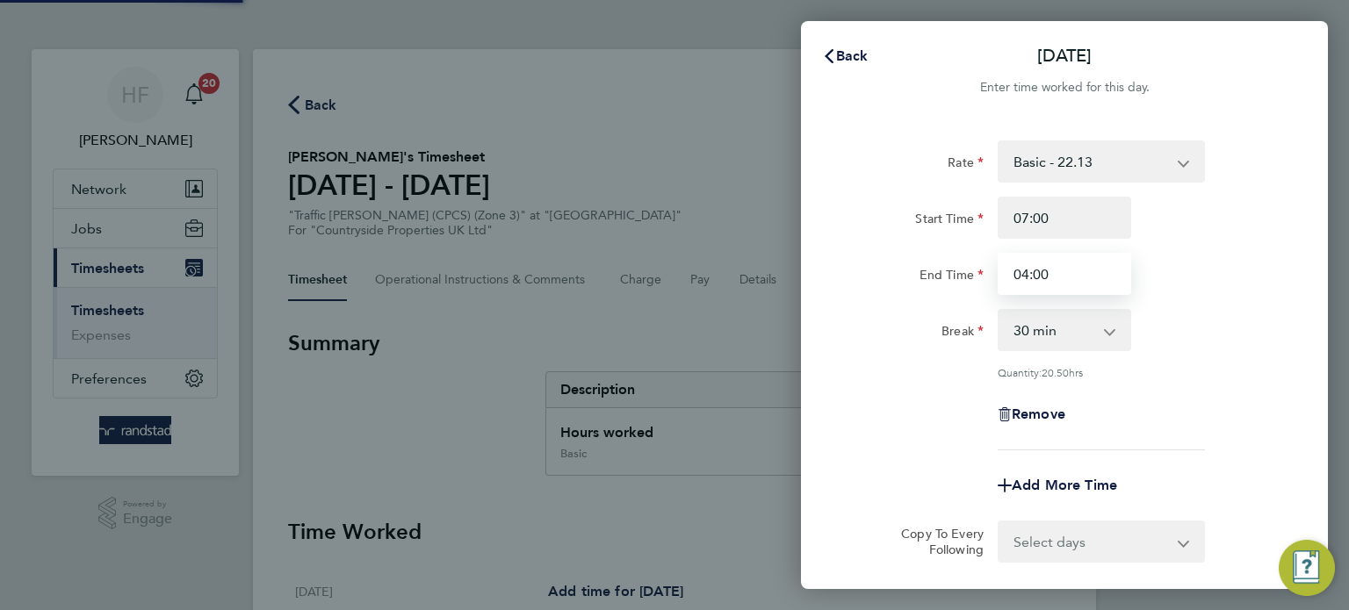
click at [1058, 275] on input "04:00" at bounding box center [1065, 274] width 134 height 42
drag, startPoint x: 1064, startPoint y: 275, endPoint x: 981, endPoint y: 275, distance: 82.6
click at [981, 275] on div "End Time 04:00" at bounding box center [1064, 274] width 443 height 42
type input "16:00"
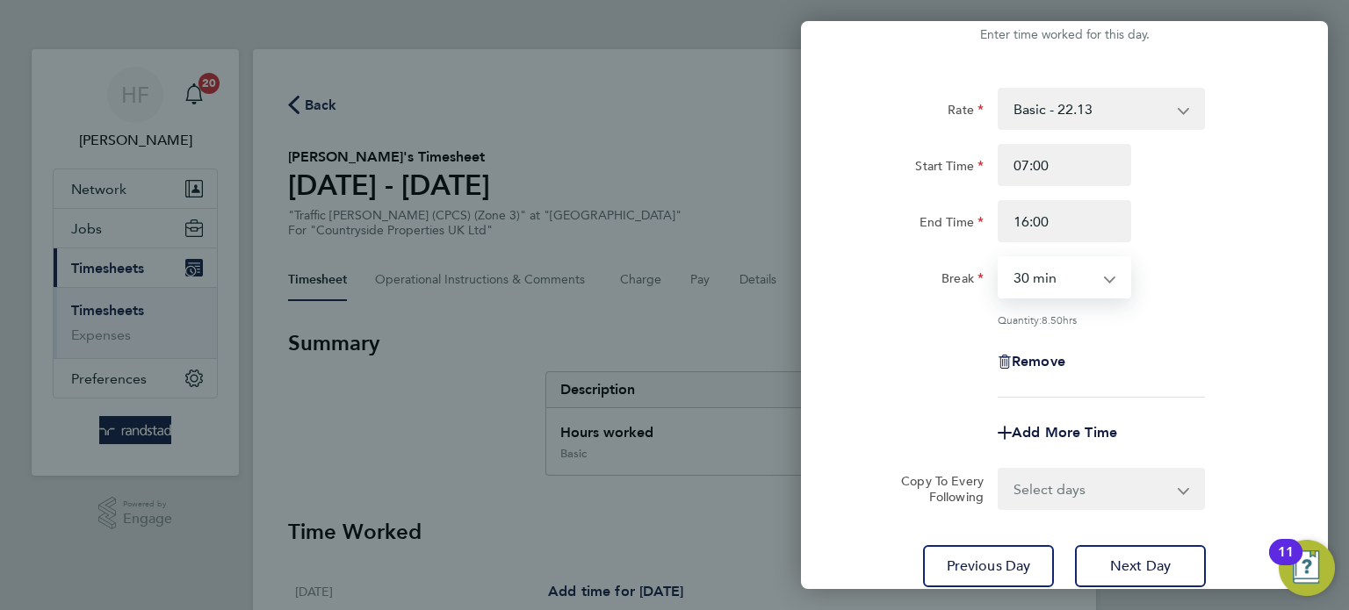
scroll to position [182, 0]
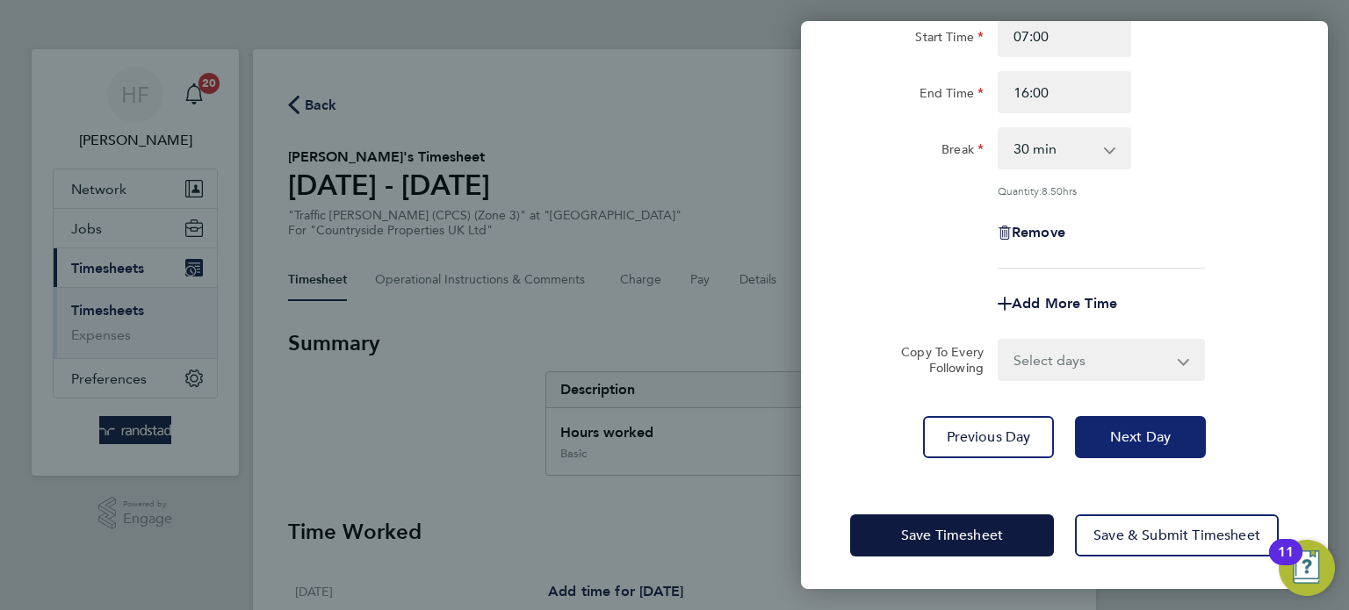
click at [1123, 432] on span "Next Day" at bounding box center [1140, 438] width 61 height 18
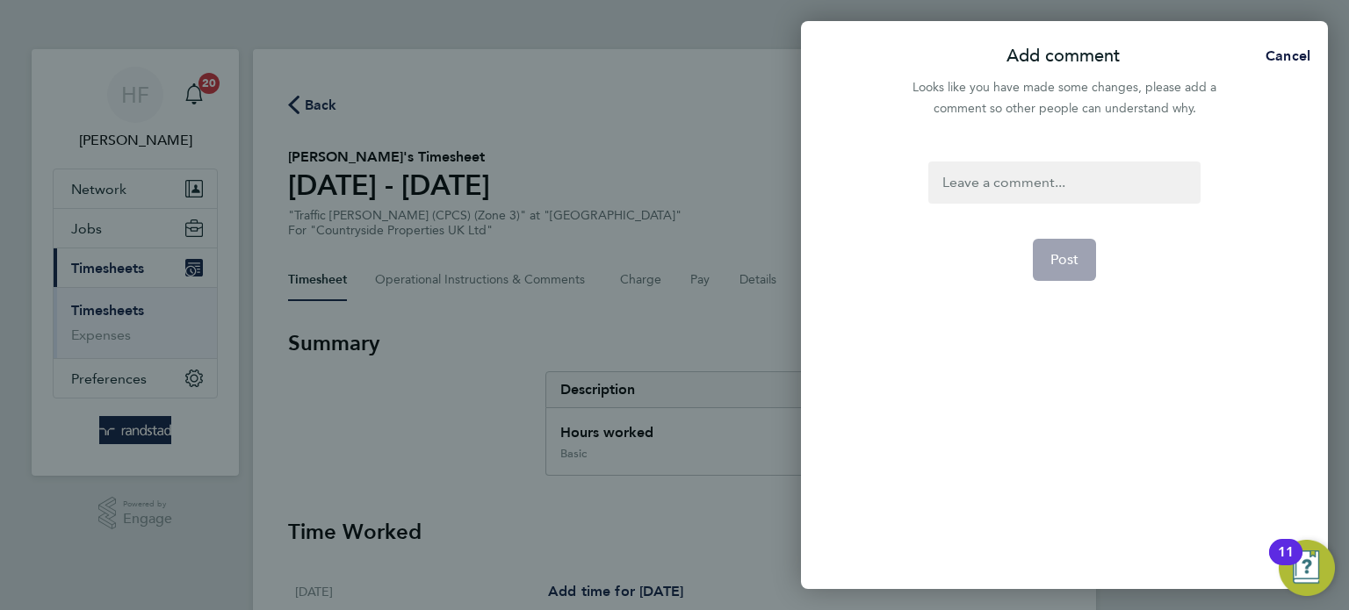
click at [1009, 163] on div at bounding box center [1063, 183] width 271 height 42
click at [1014, 182] on div at bounding box center [1063, 183] width 271 height 42
click at [1076, 255] on span "Post" at bounding box center [1065, 260] width 29 height 18
select select "30"
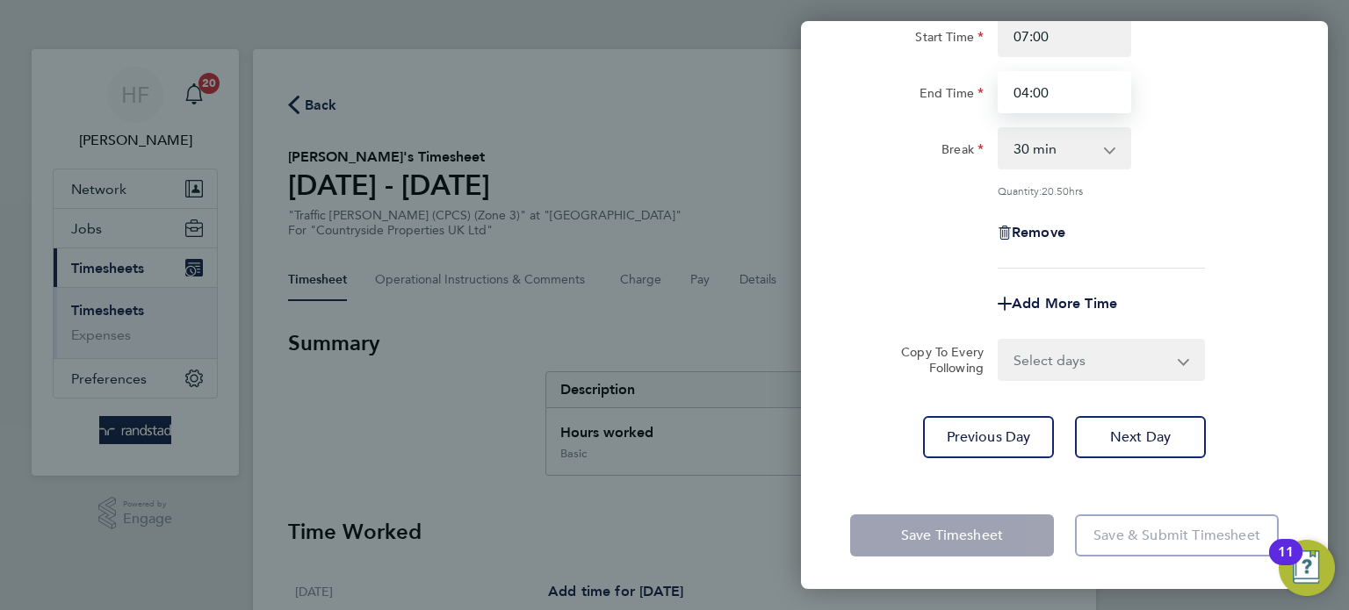
drag, startPoint x: 1063, startPoint y: 94, endPoint x: 962, endPoint y: 100, distance: 101.2
click at [971, 96] on div "End Time 04:00" at bounding box center [1064, 92] width 443 height 42
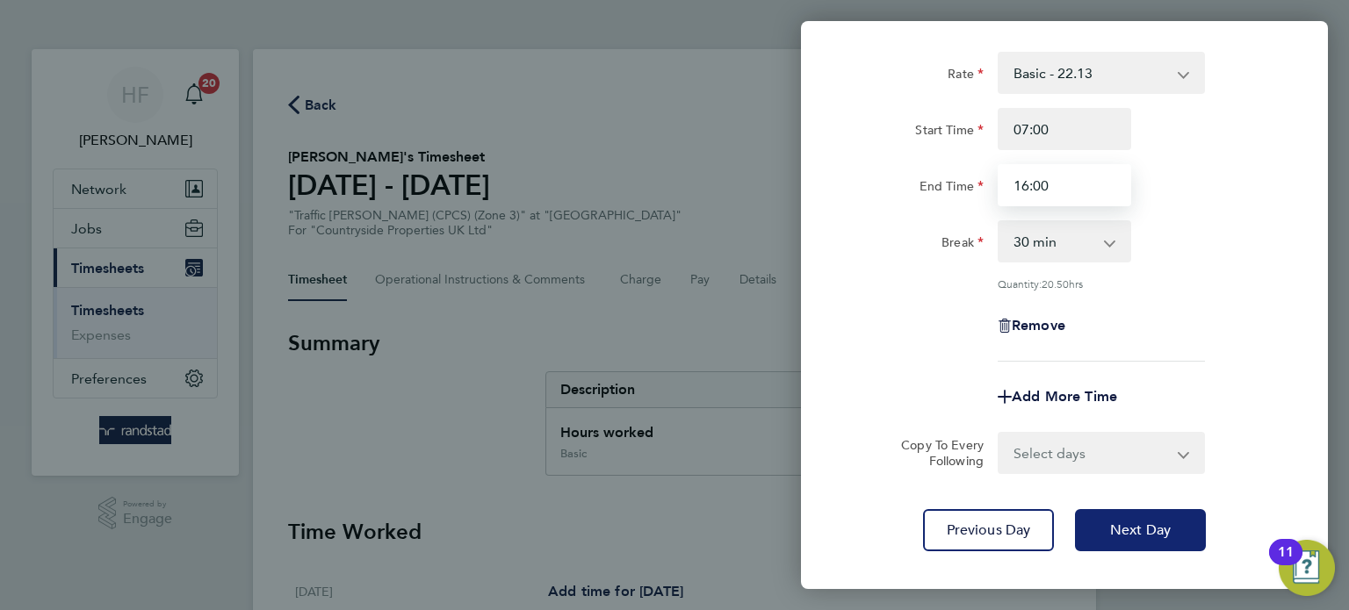
scroll to position [88, 0]
type input "16:00"
click at [1134, 524] on span "Next Day" at bounding box center [1140, 532] width 61 height 18
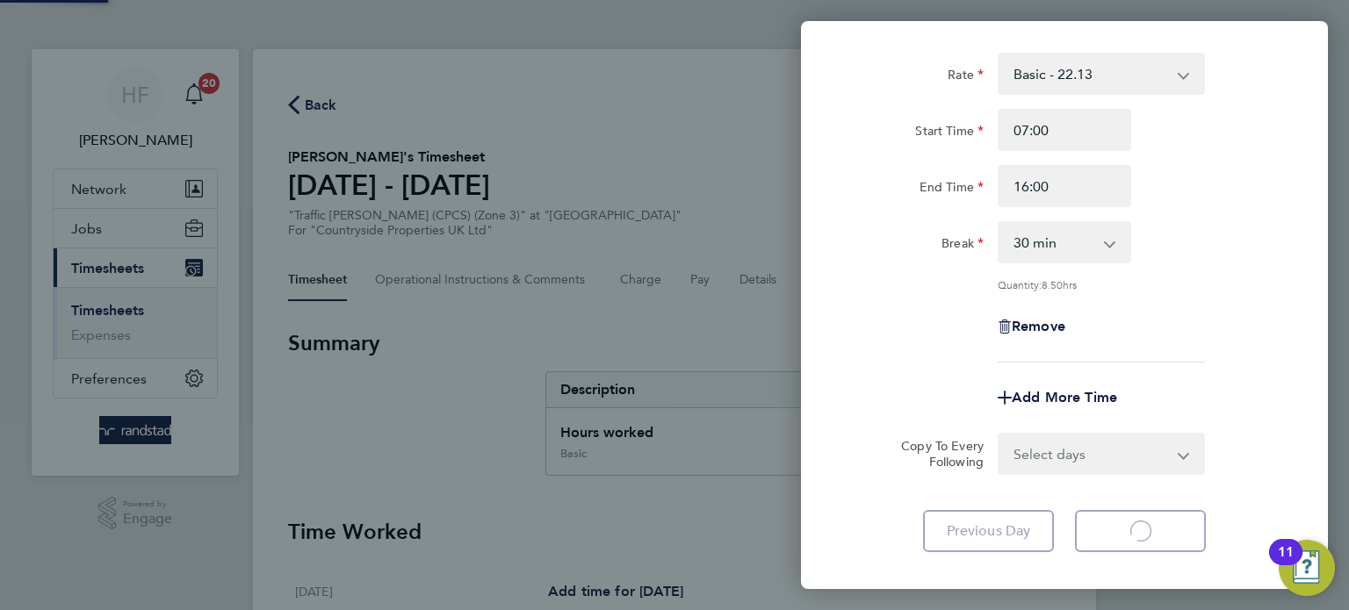
select select "30"
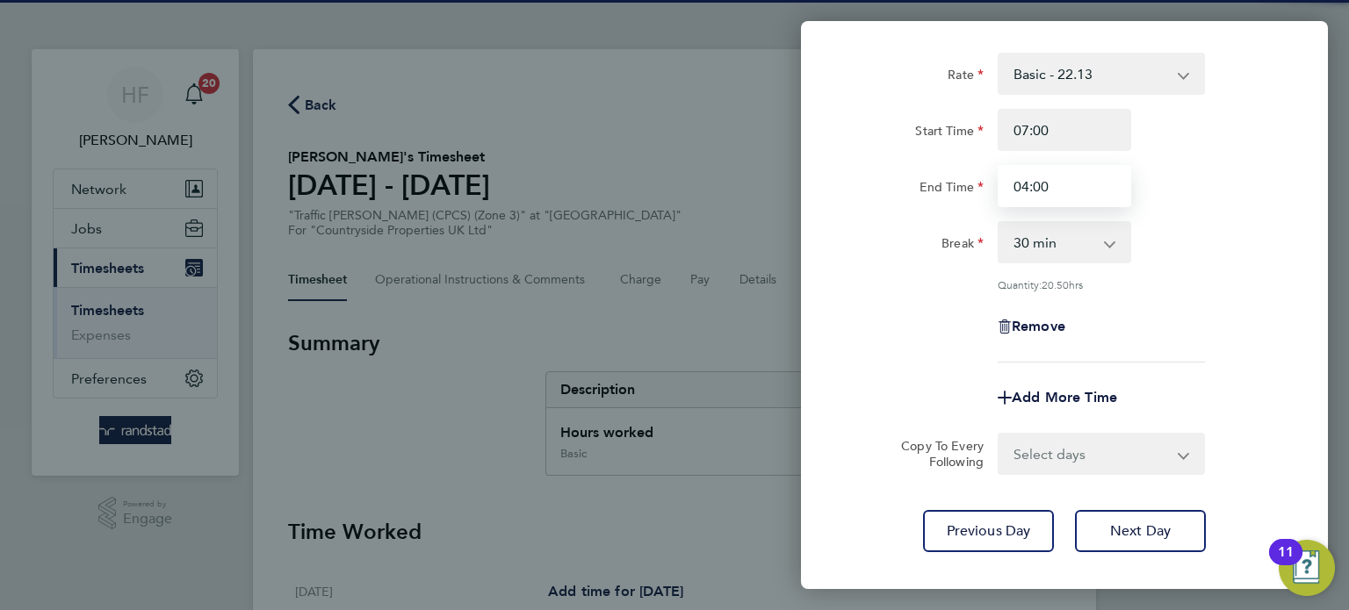
drag, startPoint x: 1064, startPoint y: 184, endPoint x: 929, endPoint y: 184, distance: 134.4
click at [929, 184] on div "End Time 04:00" at bounding box center [1064, 186] width 443 height 42
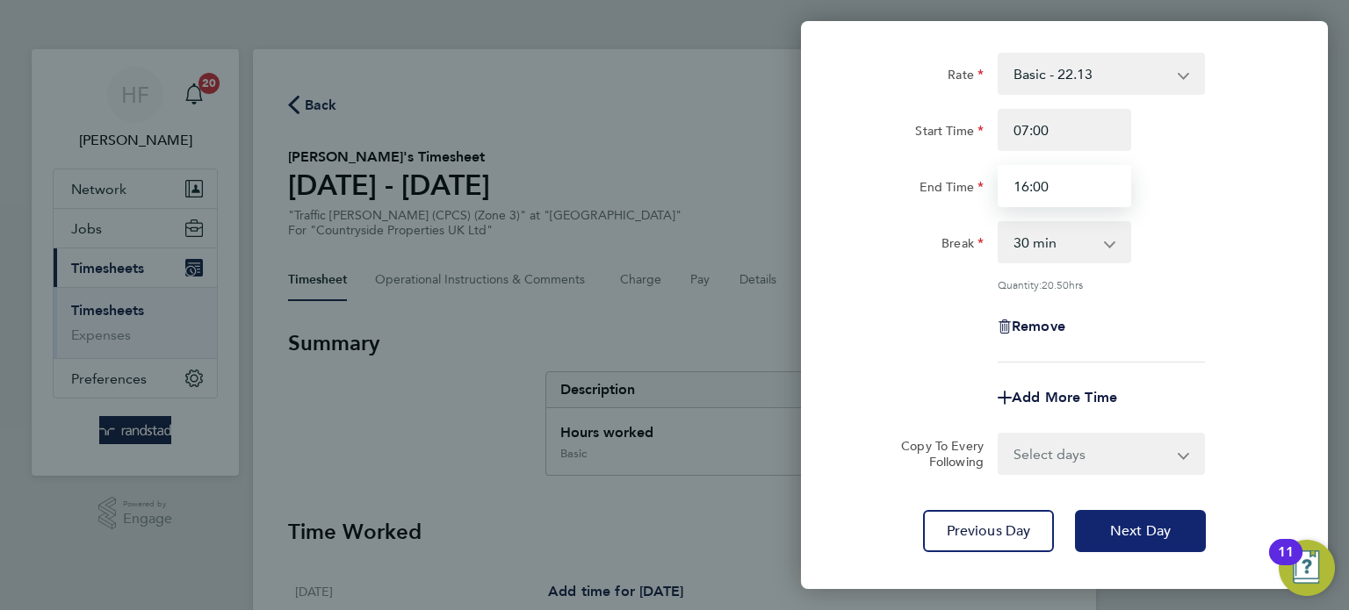
type input "16:00"
click at [1121, 539] on button "Next Day" at bounding box center [1140, 531] width 131 height 42
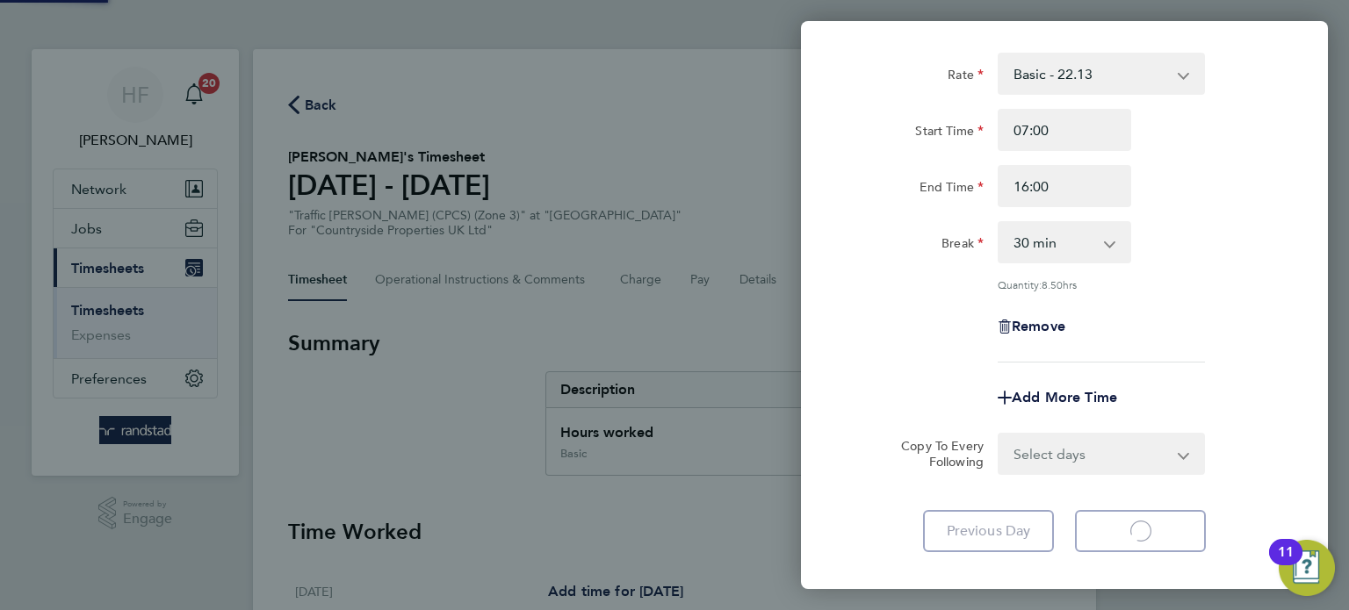
select select "30"
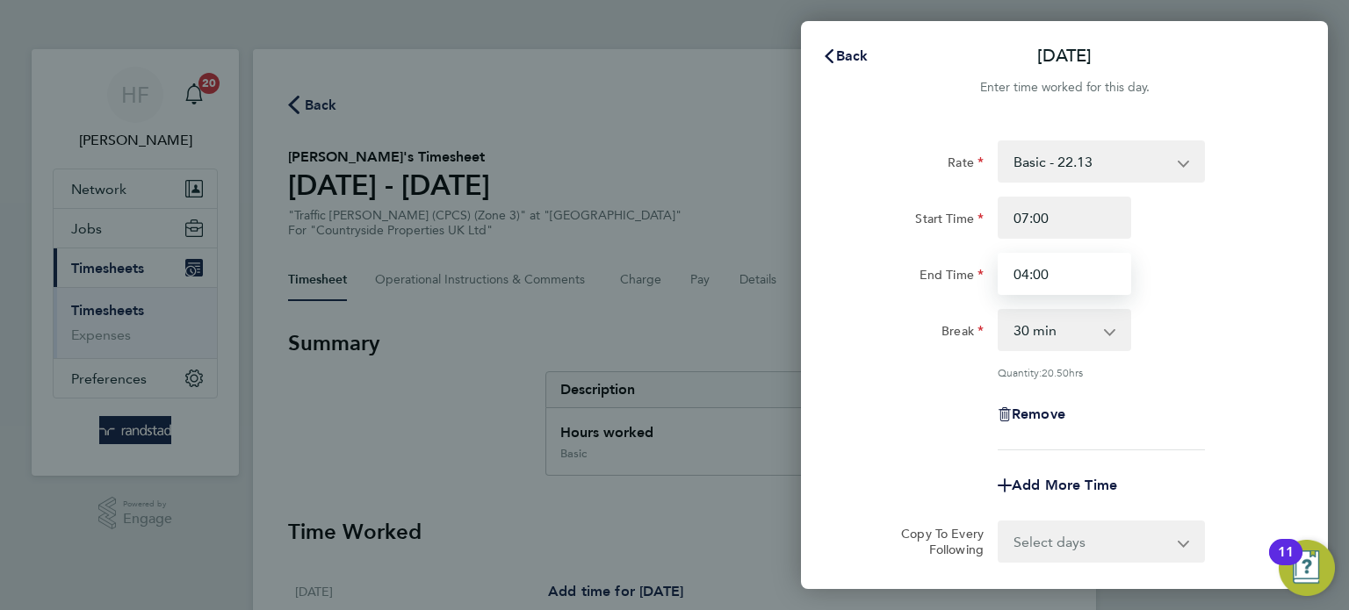
drag, startPoint x: 1079, startPoint y: 277, endPoint x: 980, endPoint y: 277, distance: 99.3
click at [979, 277] on div "End Time 04:00" at bounding box center [1064, 274] width 443 height 42
type input "17:00"
click at [1235, 253] on div "End Time 17:00" at bounding box center [1064, 274] width 443 height 42
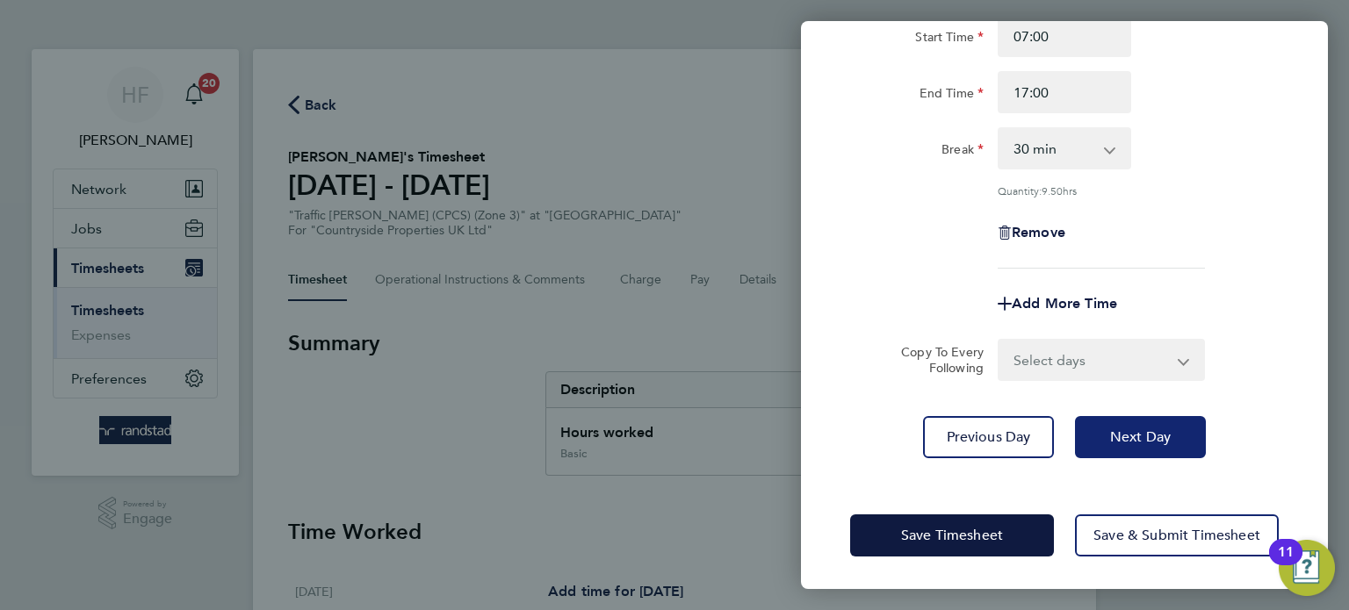
click at [1125, 439] on span "Next Day" at bounding box center [1140, 438] width 61 height 18
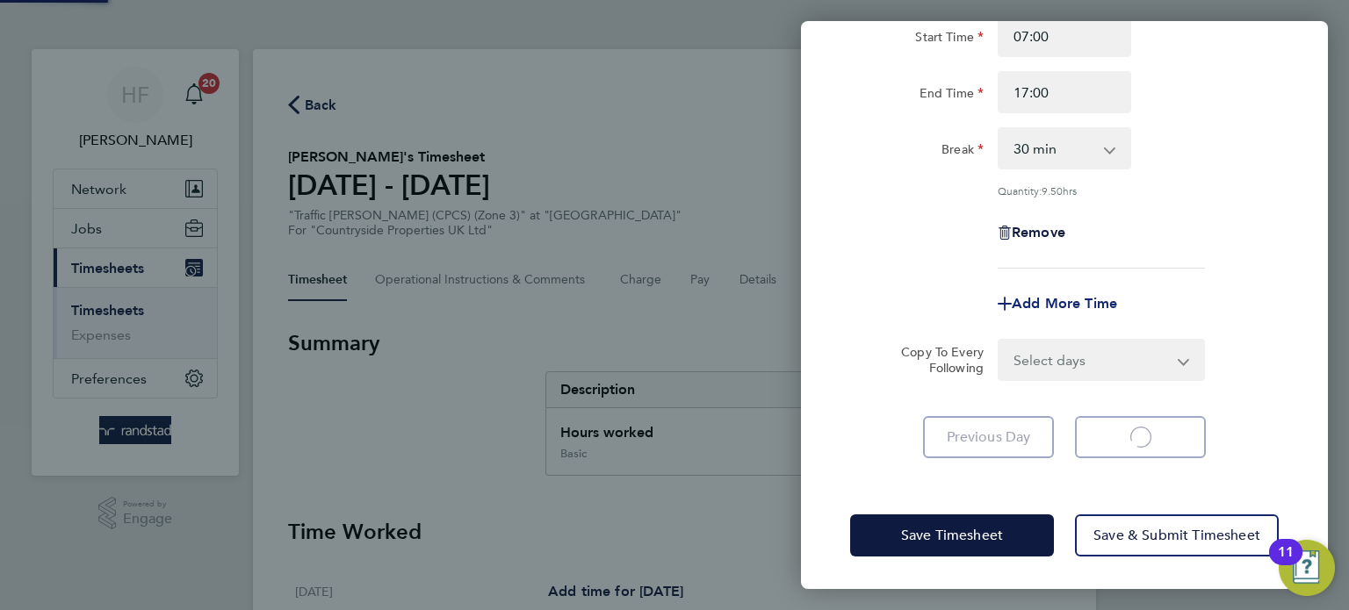
select select "30"
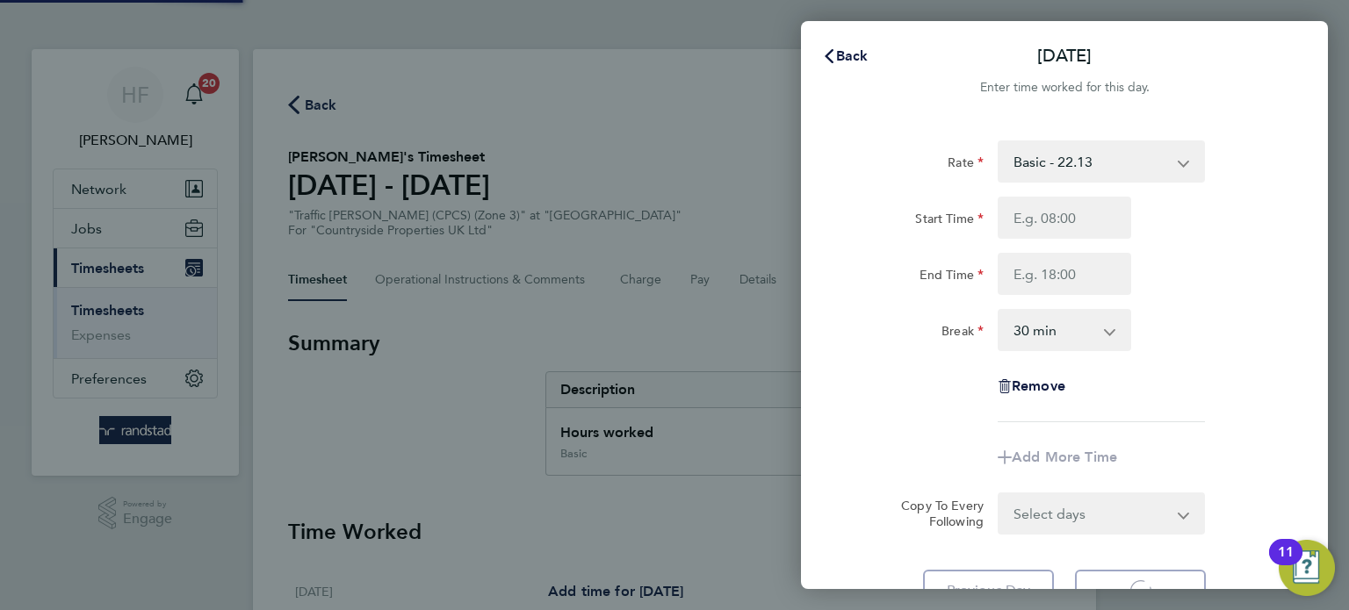
select select "30"
click at [846, 45] on button "Back" at bounding box center [846, 56] width 82 height 35
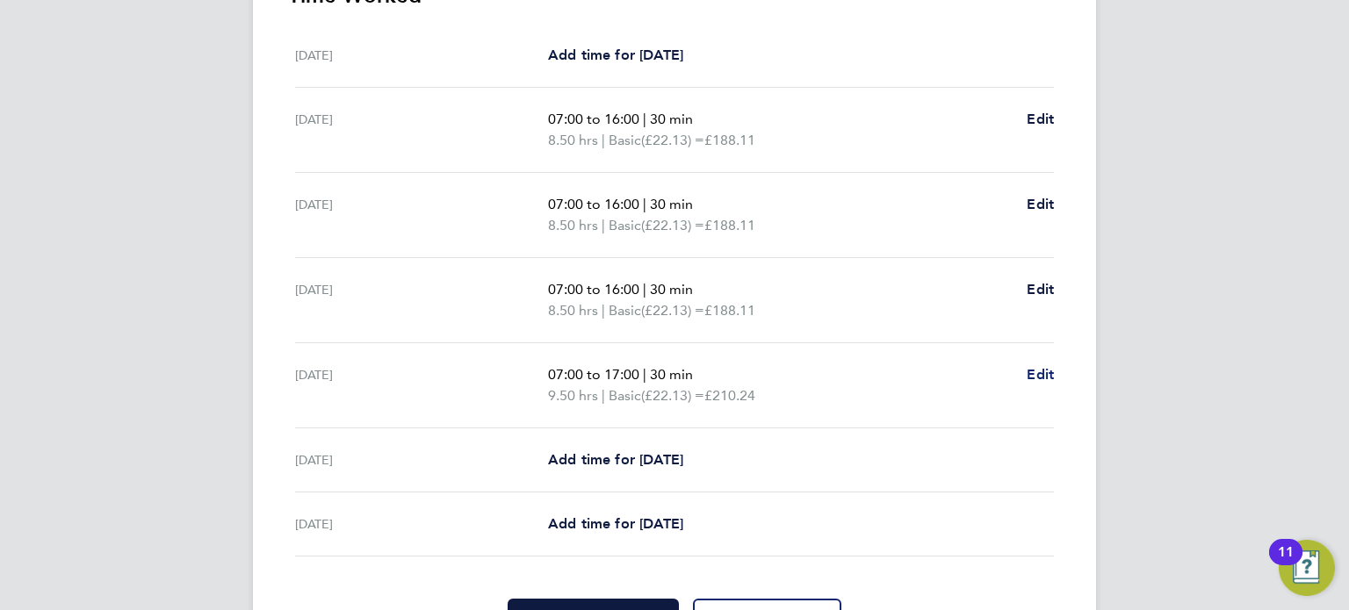
click at [1038, 379] on span "Edit" at bounding box center [1040, 374] width 27 height 17
select select "30"
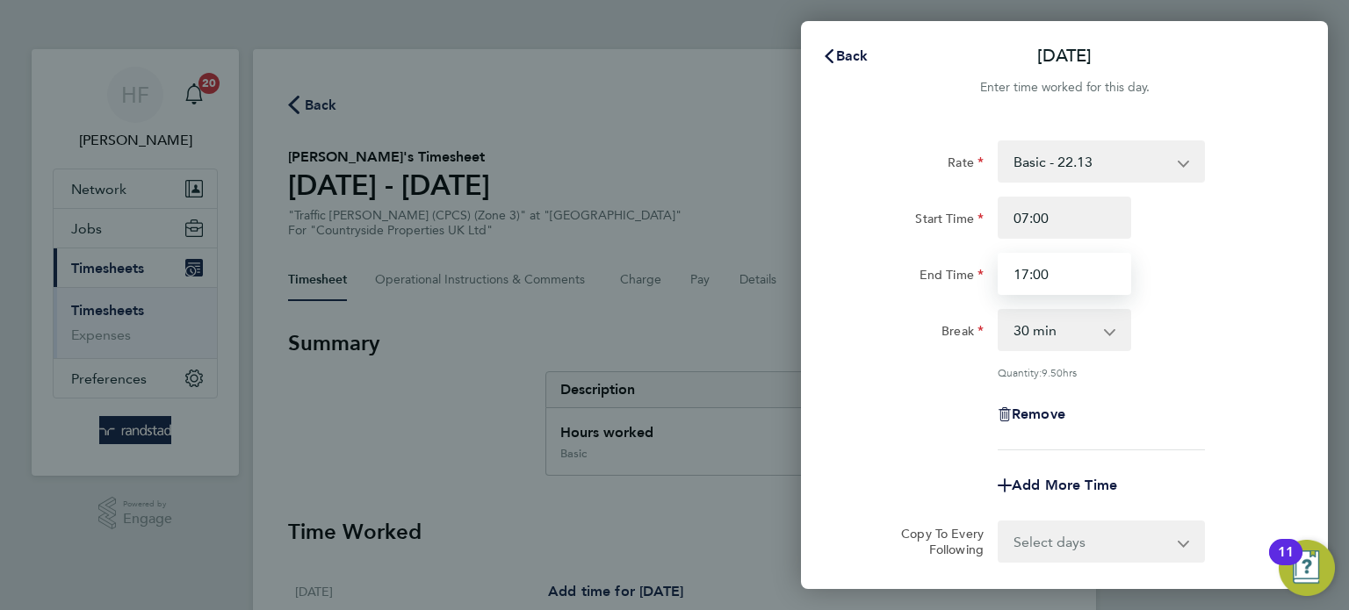
drag, startPoint x: 978, startPoint y: 274, endPoint x: 927, endPoint y: 277, distance: 51.9
click at [935, 274] on div "End Time 17:00" at bounding box center [1064, 274] width 443 height 42
type input "16:00"
click at [1180, 400] on div "Remove" at bounding box center [1064, 414] width 443 height 42
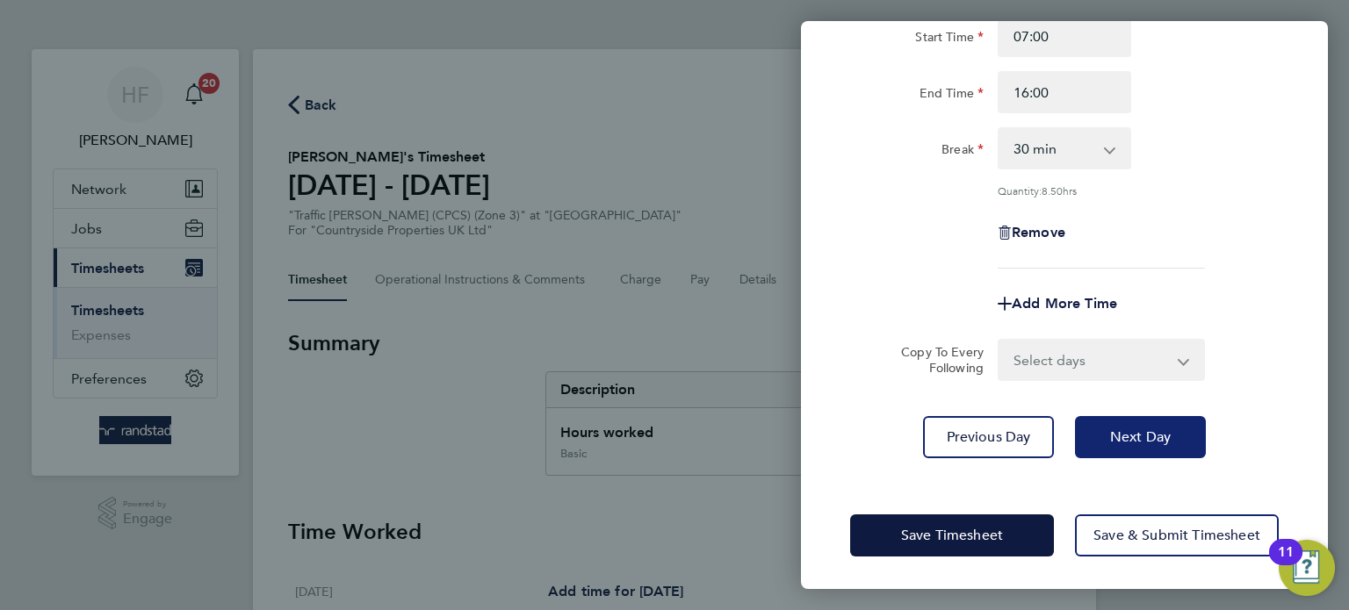
click at [1149, 435] on span "Next Day" at bounding box center [1140, 438] width 61 height 18
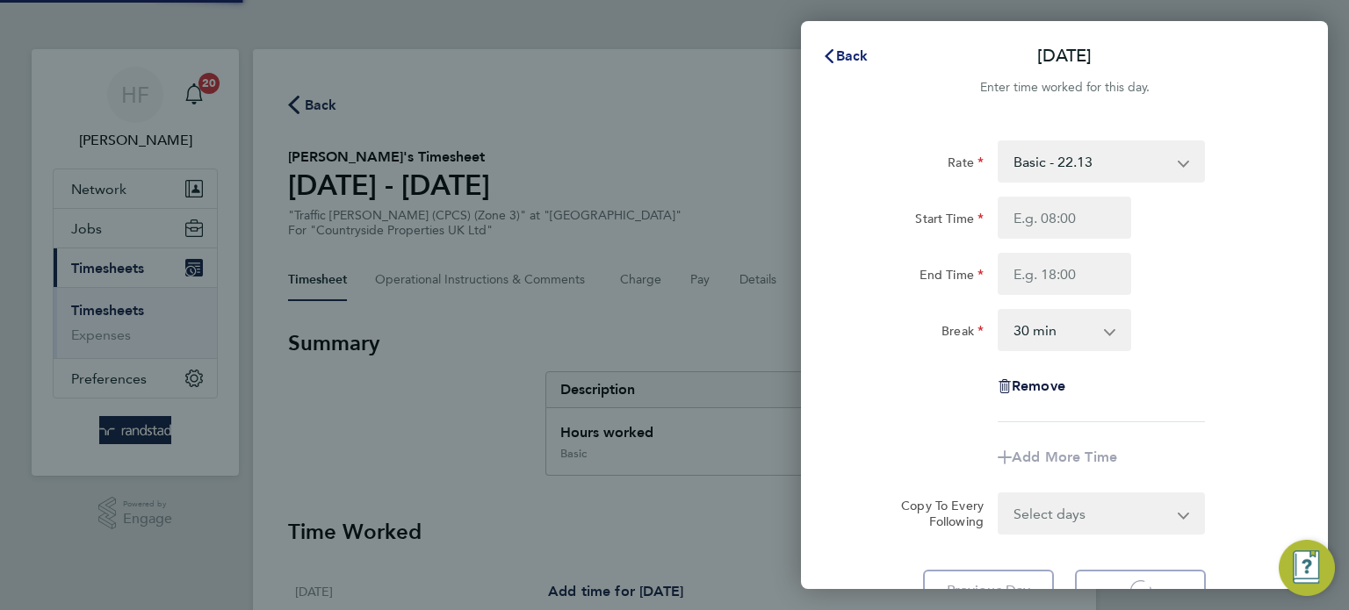
select select "30"
click at [834, 61] on icon "button" at bounding box center [829, 56] width 14 height 14
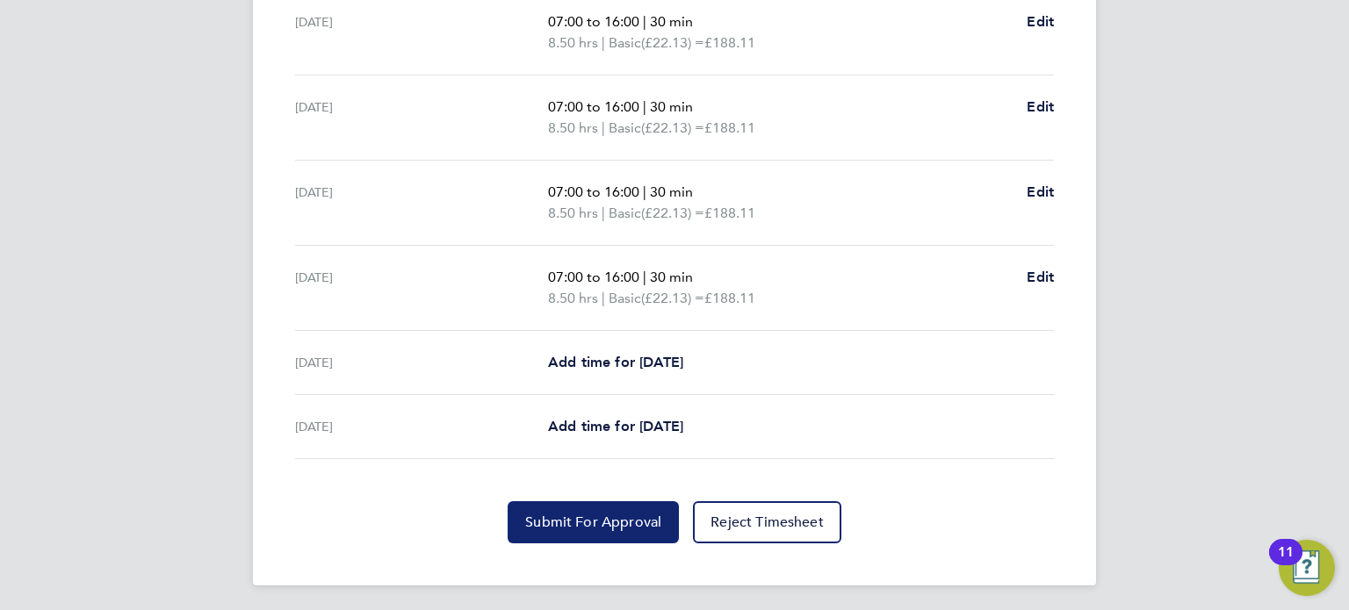
click at [617, 516] on span "Submit For Approval" at bounding box center [593, 523] width 136 height 18
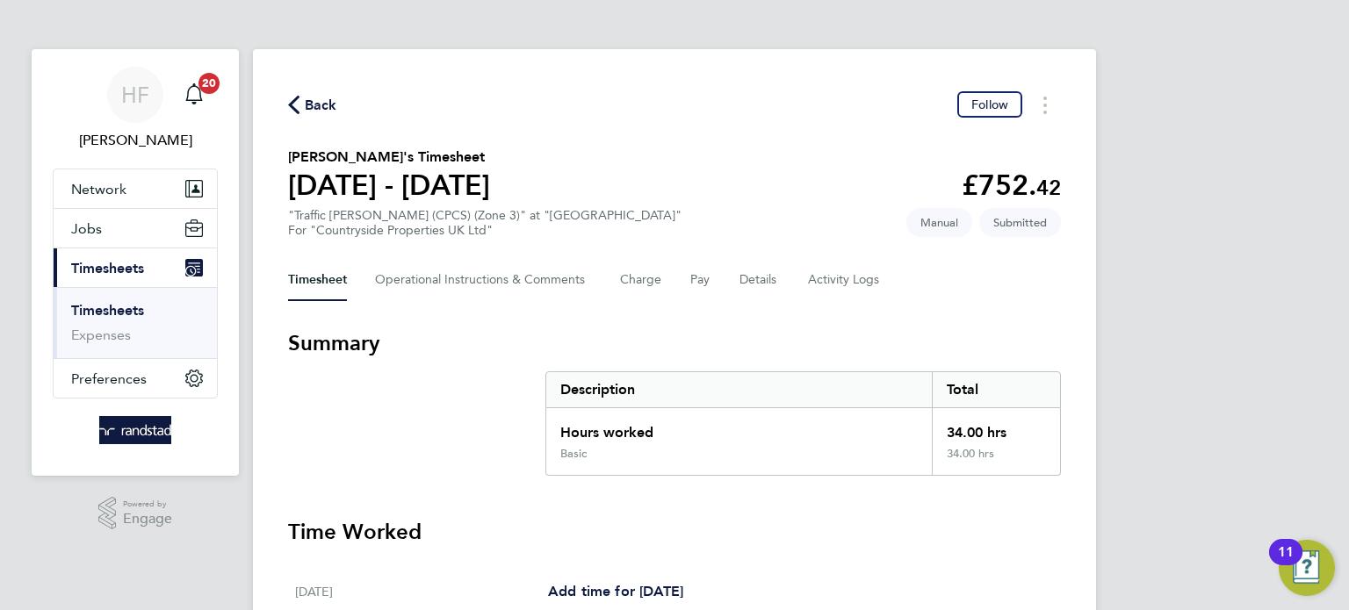
click at [132, 305] on link "Timesheets" at bounding box center [107, 310] width 73 height 17
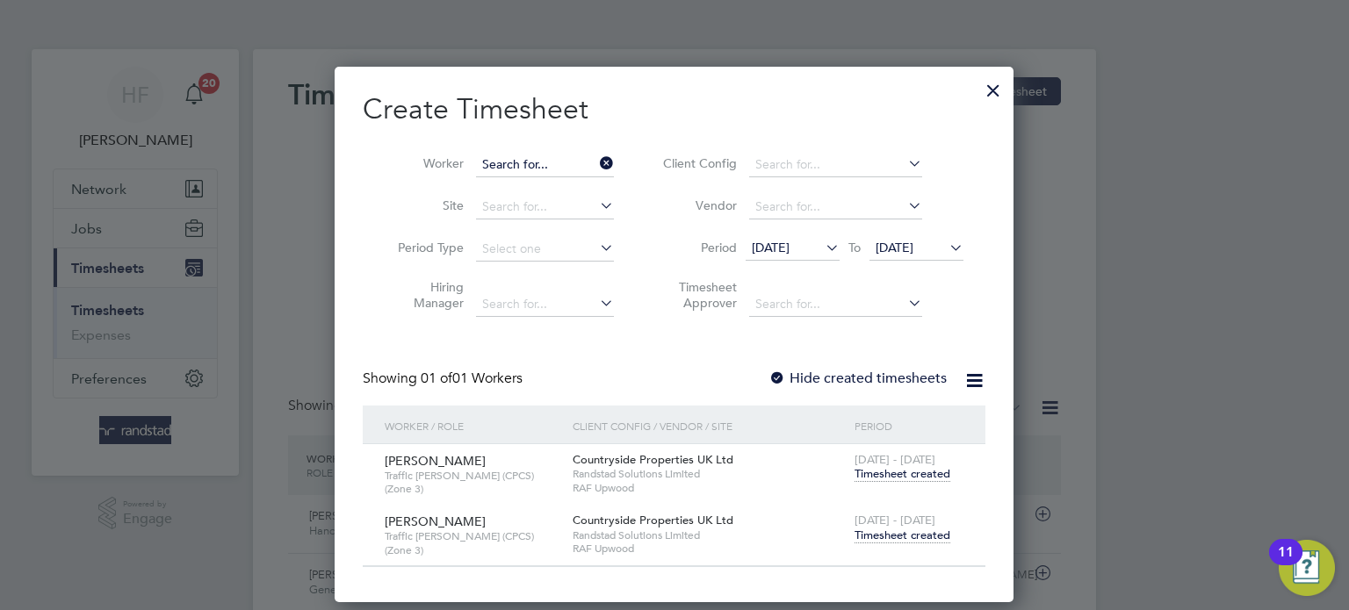
click at [523, 169] on input at bounding box center [545, 165] width 138 height 25
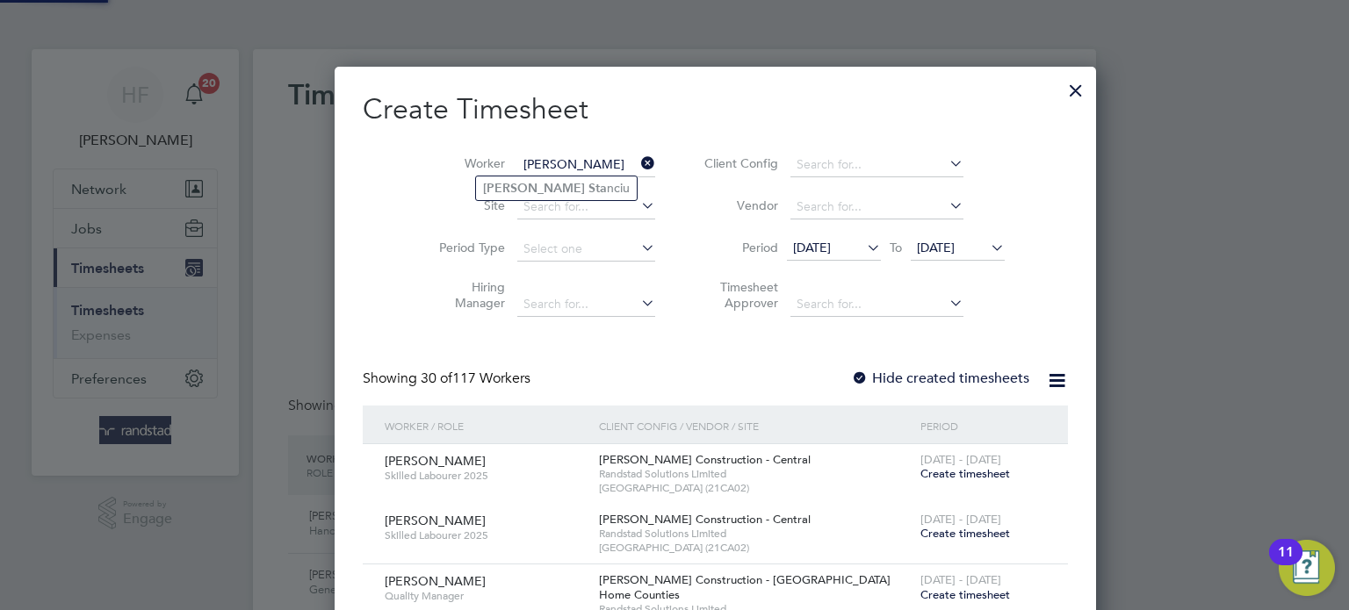
click at [534, 170] on input "[PERSON_NAME]" at bounding box center [586, 165] width 138 height 25
click at [588, 183] on b "Sta" at bounding box center [597, 188] width 18 height 15
type input "[PERSON_NAME]"
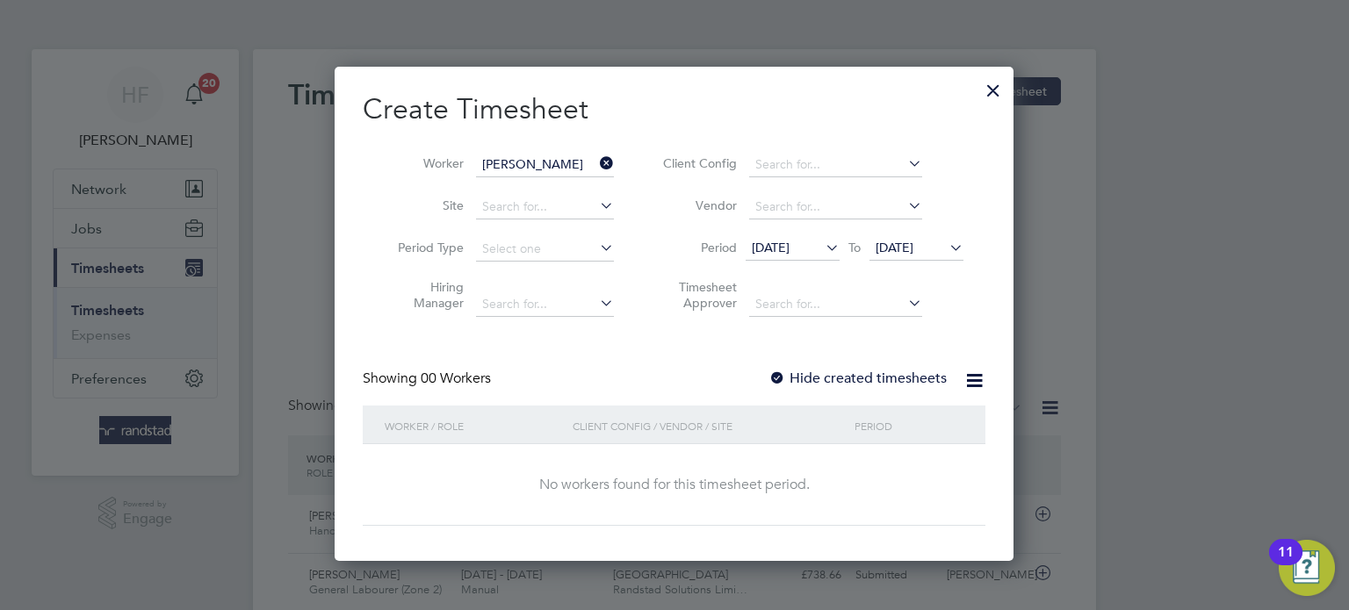
click at [903, 252] on span "[DATE]" at bounding box center [895, 248] width 38 height 16
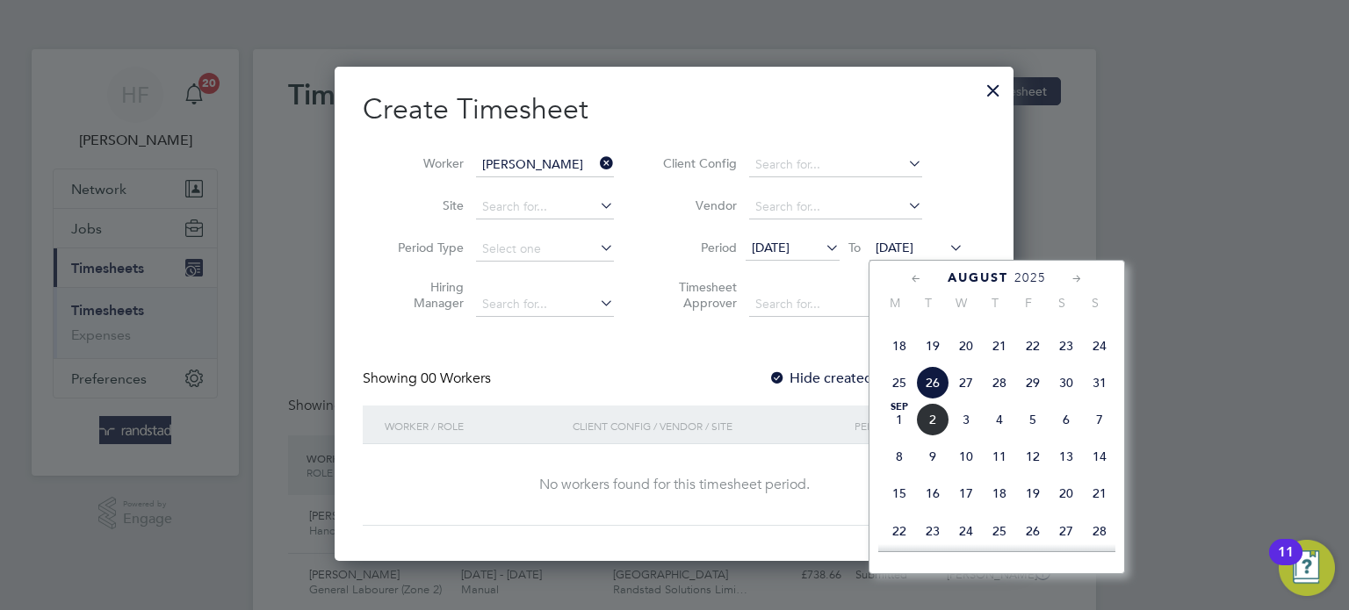
click at [1100, 400] on span "31" at bounding box center [1099, 382] width 33 height 33
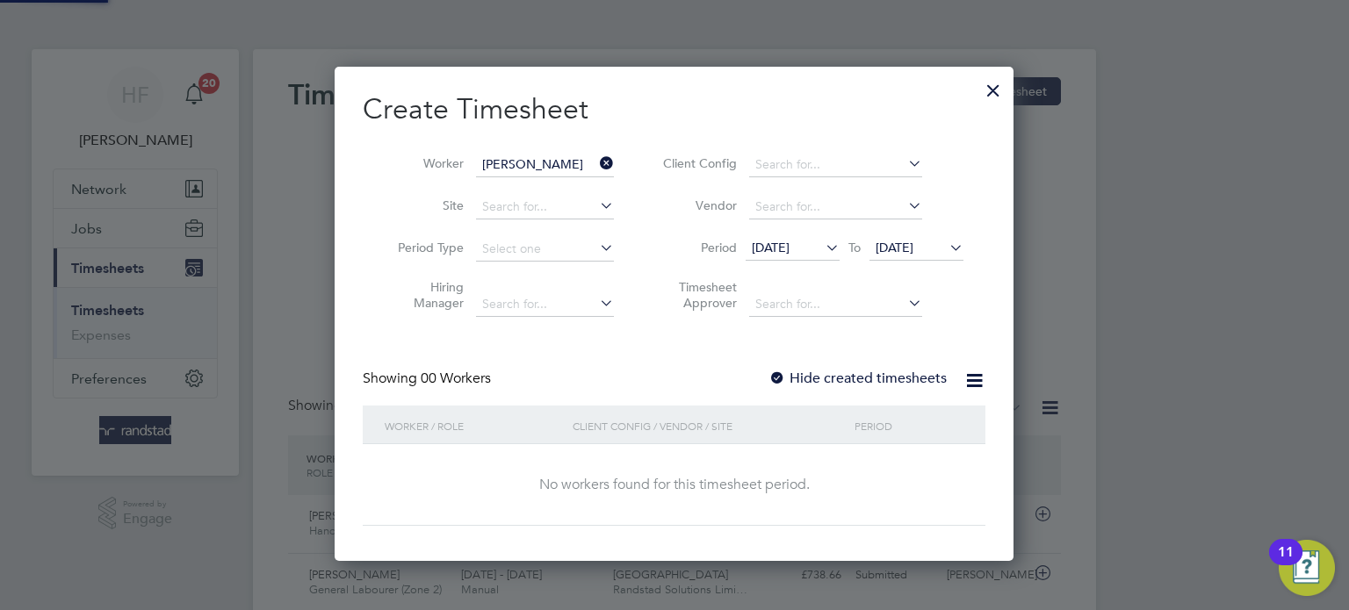
click at [916, 385] on label "Hide created timesheets" at bounding box center [858, 379] width 178 height 18
click at [916, 381] on label "Hide created timesheets" at bounding box center [858, 379] width 178 height 18
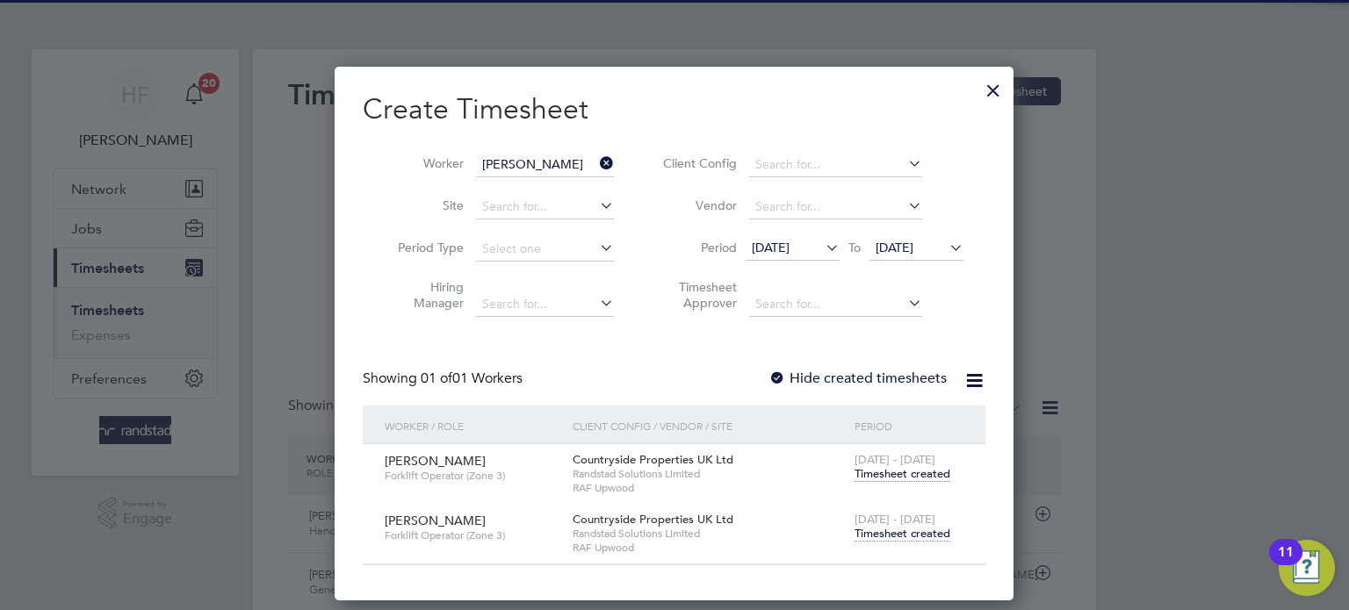
click at [905, 539] on span "Timesheet created" at bounding box center [903, 534] width 96 height 16
